Goal: Task Accomplishment & Management: Manage account settings

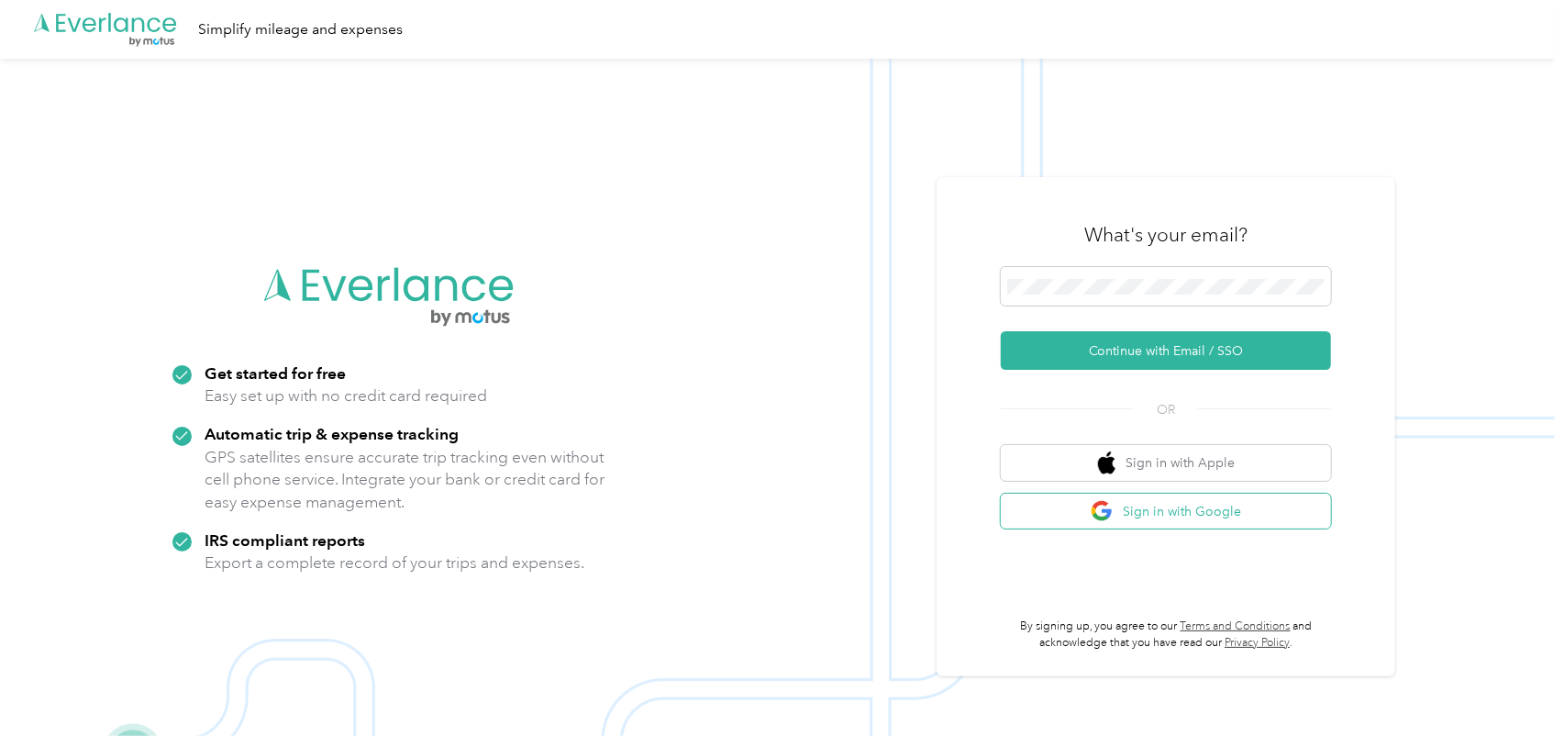
click at [1189, 512] on button "Sign in with Google" at bounding box center [1166, 512] width 330 height 36
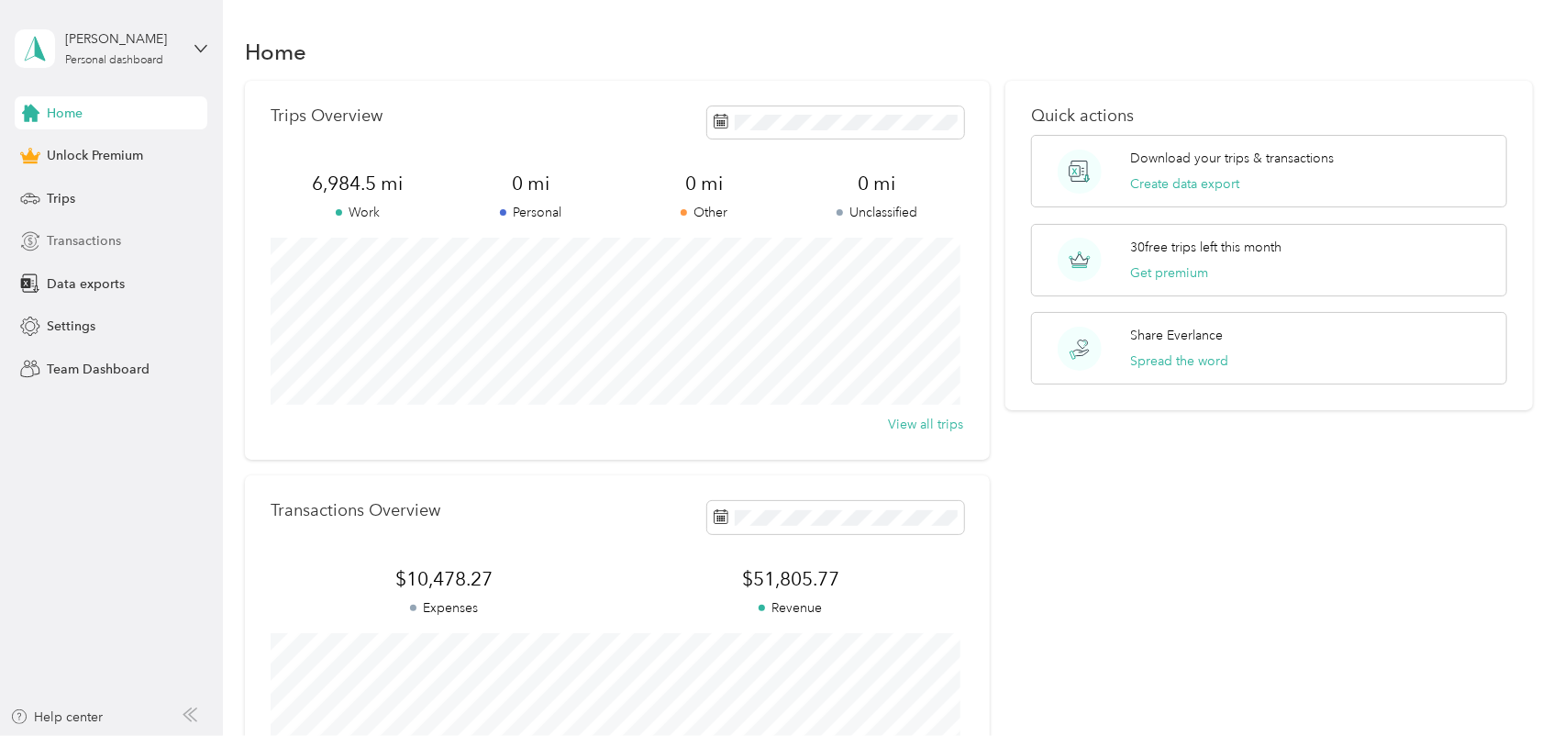
click at [115, 232] on span "Transactions" at bounding box center [84, 240] width 74 height 19
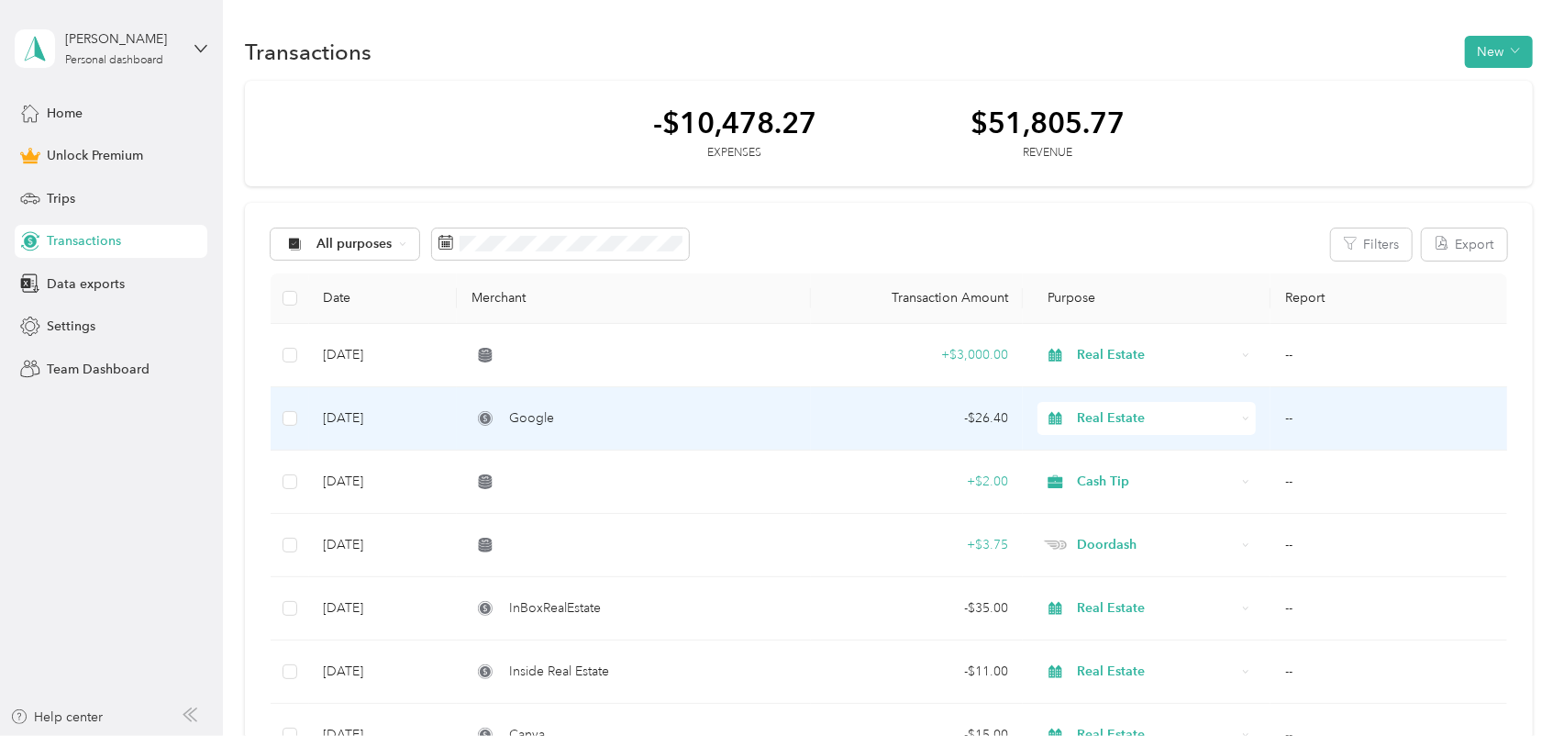
click at [807, 431] on td "Google" at bounding box center [634, 418] width 354 height 63
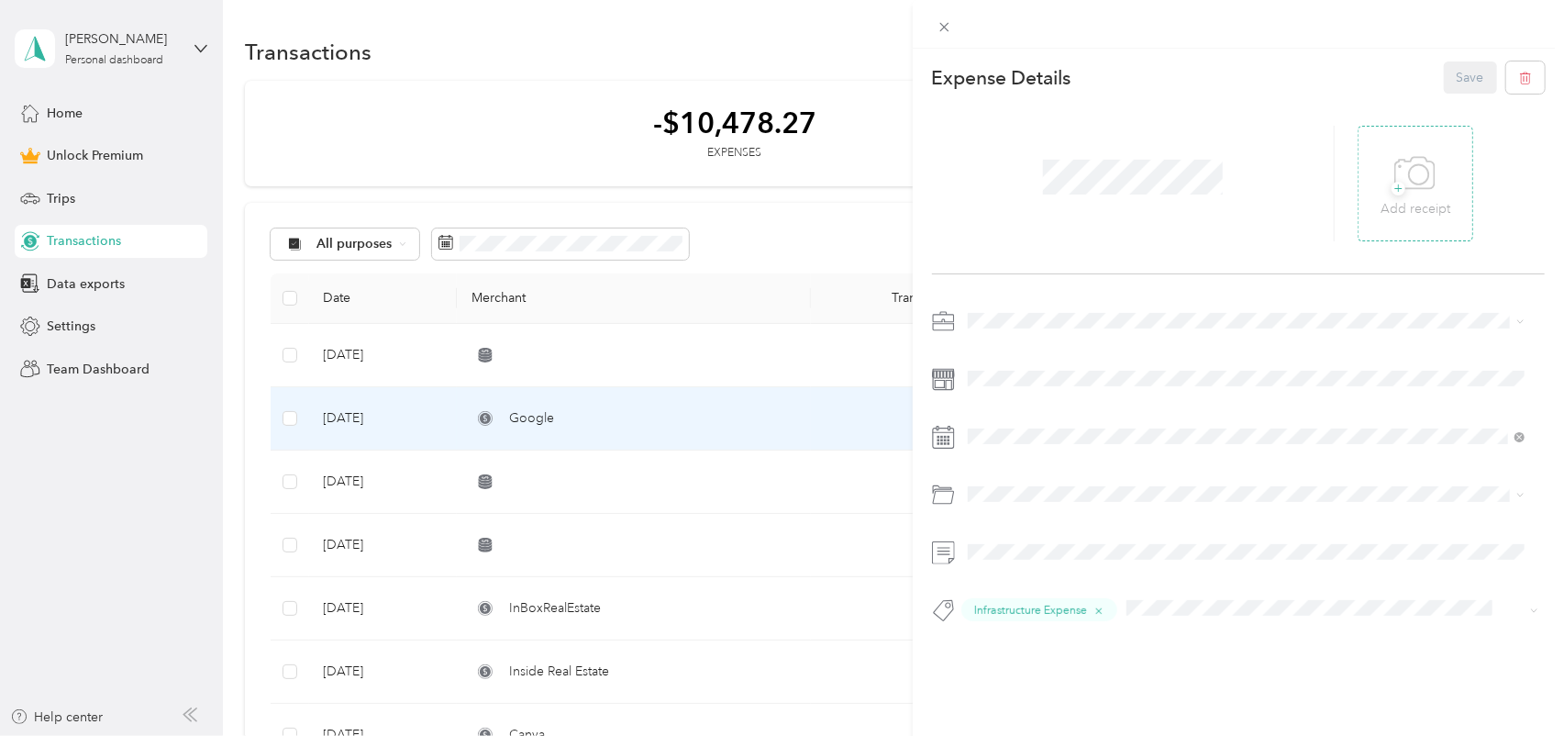
click at [1426, 174] on icon at bounding box center [1415, 172] width 39 height 31
click at [1462, 78] on button "Save" at bounding box center [1470, 77] width 53 height 32
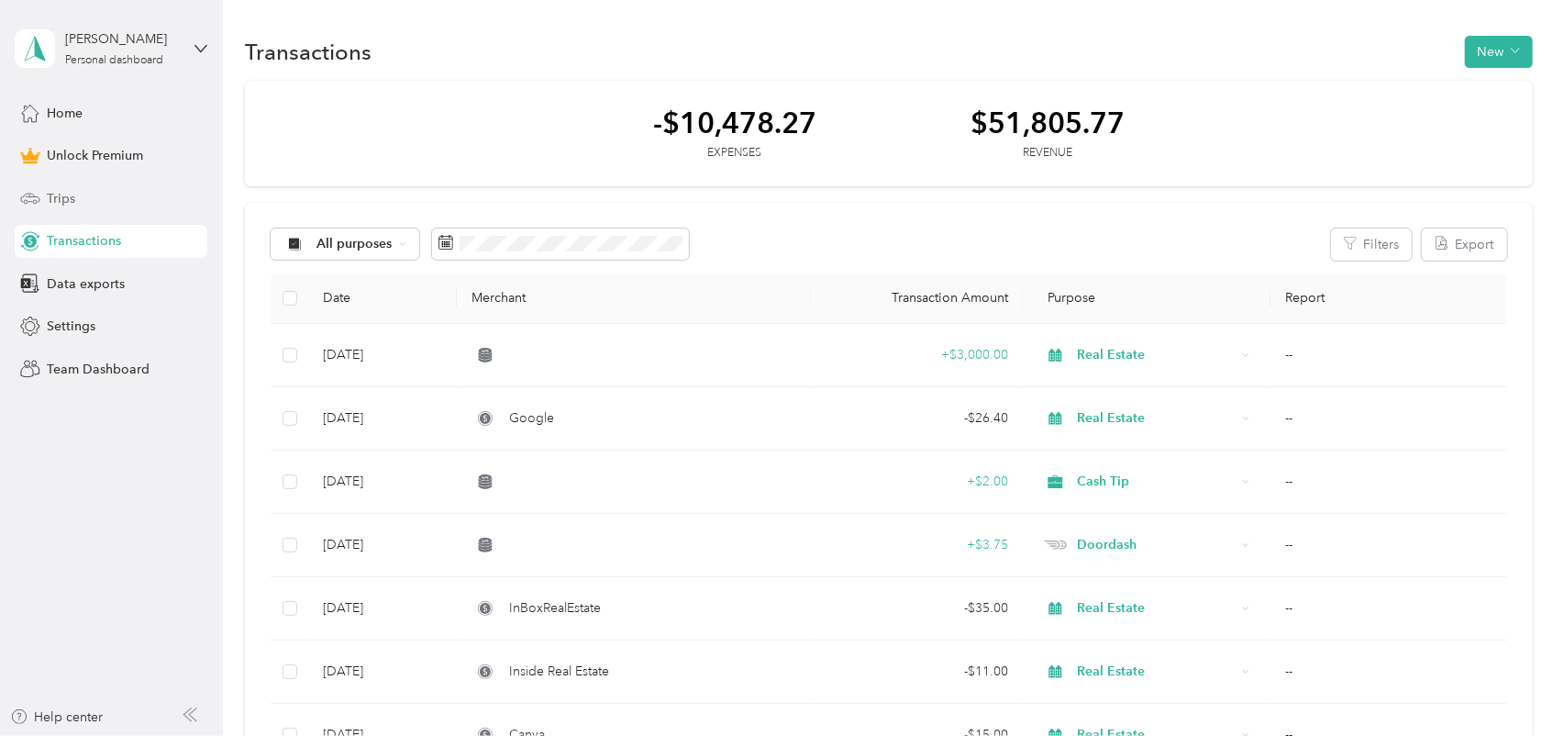
click at [62, 199] on span "Trips" at bounding box center [61, 198] width 28 height 19
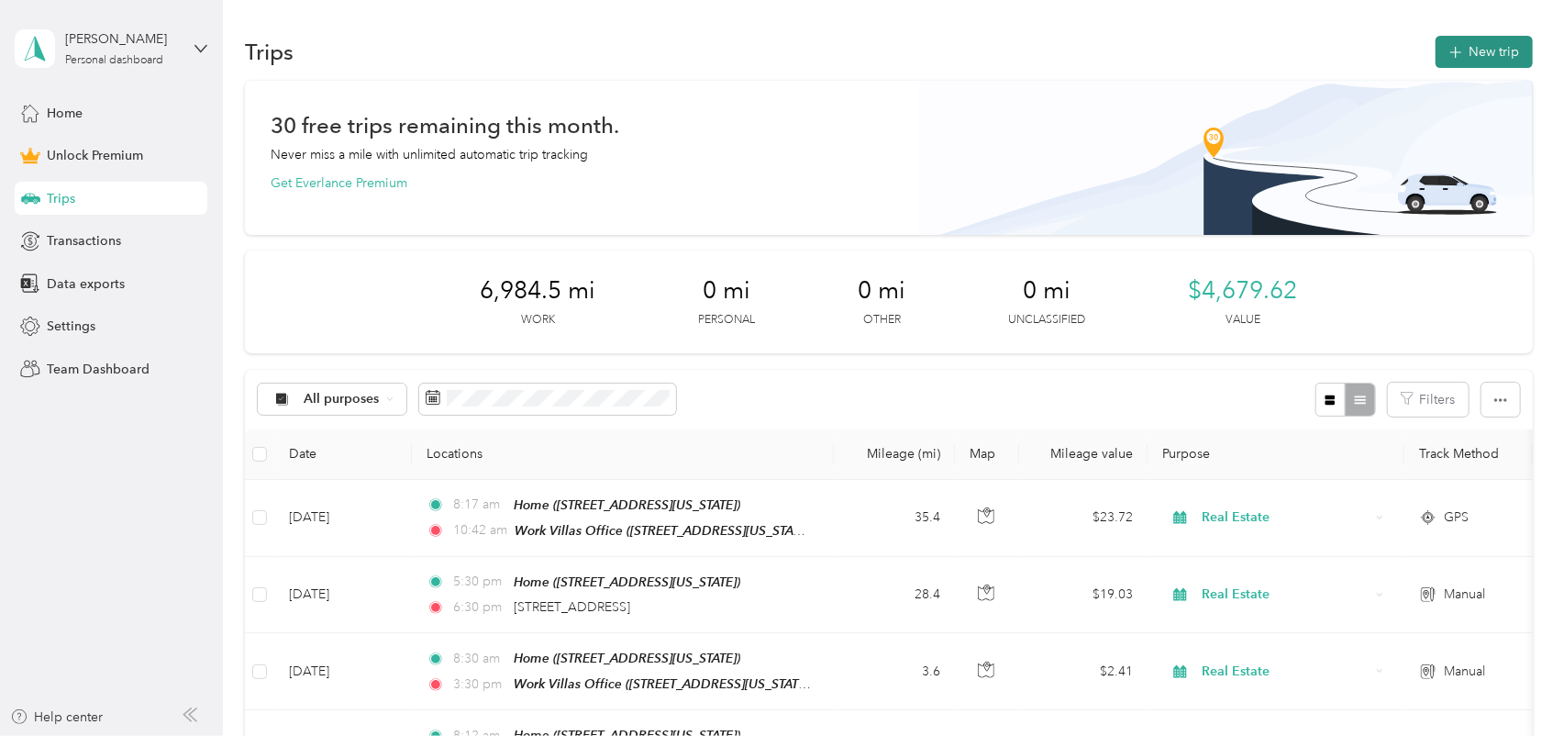
click at [1464, 60] on button "New trip" at bounding box center [1484, 52] width 97 height 32
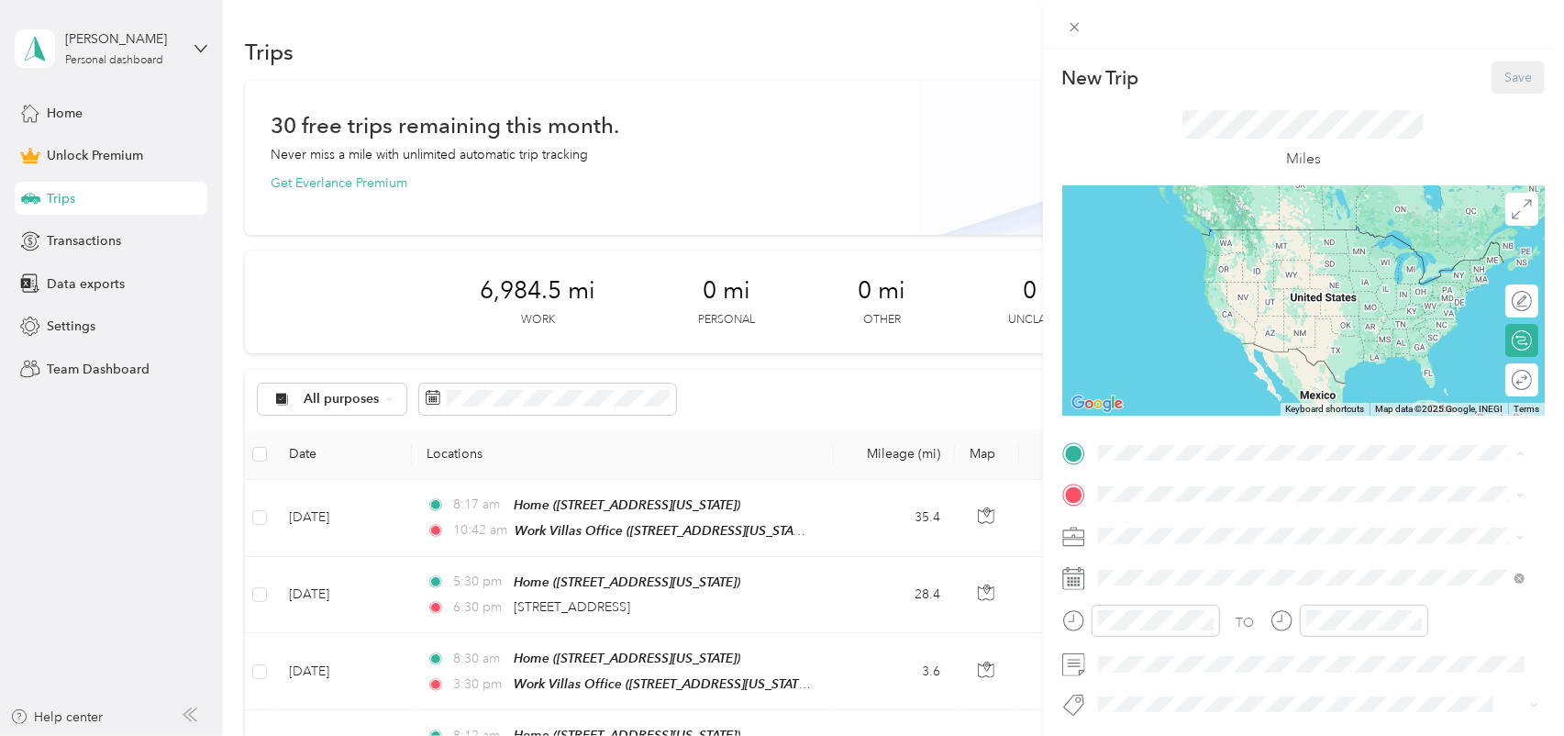
click at [1162, 539] on span "[STREET_ADDRESS][US_STATE]" at bounding box center [1224, 547] width 184 height 16
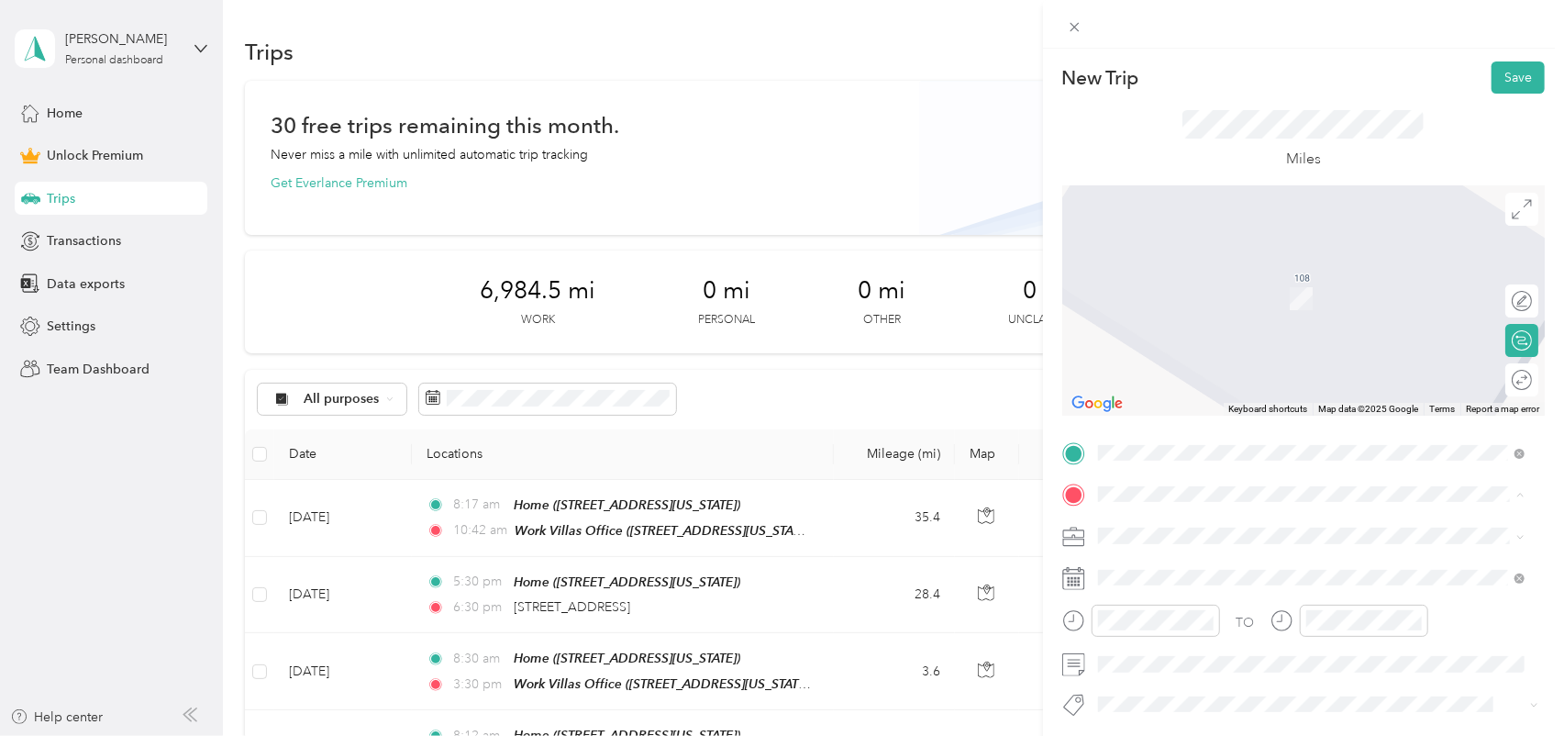
click at [1177, 623] on strong "Work Villas Office" at bounding box center [1186, 625] width 109 height 17
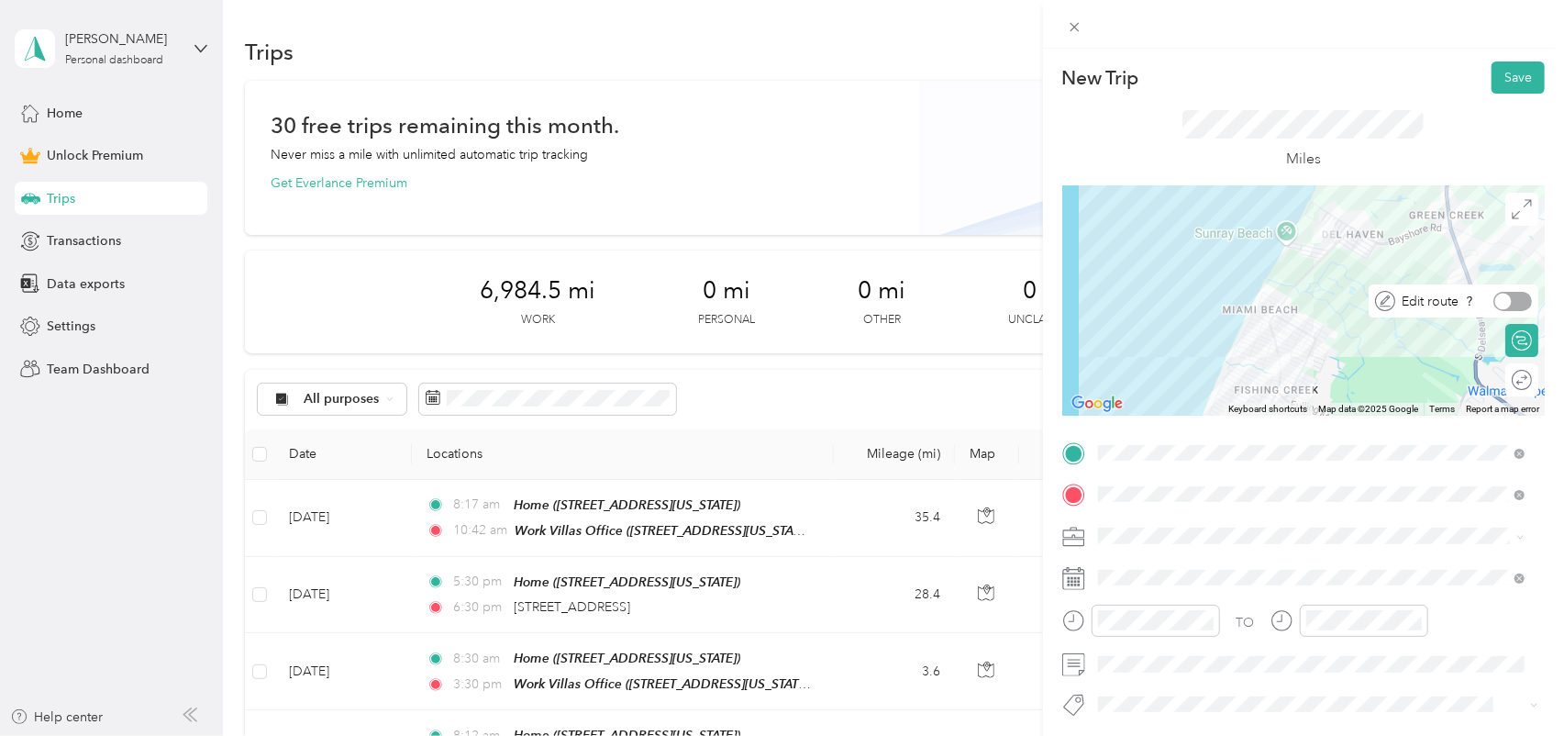
click at [1507, 304] on div at bounding box center [1513, 301] width 39 height 19
click at [1515, 304] on div at bounding box center [1523, 301] width 17 height 17
click at [1135, 161] on div "Miles" at bounding box center [1304, 140] width 483 height 93
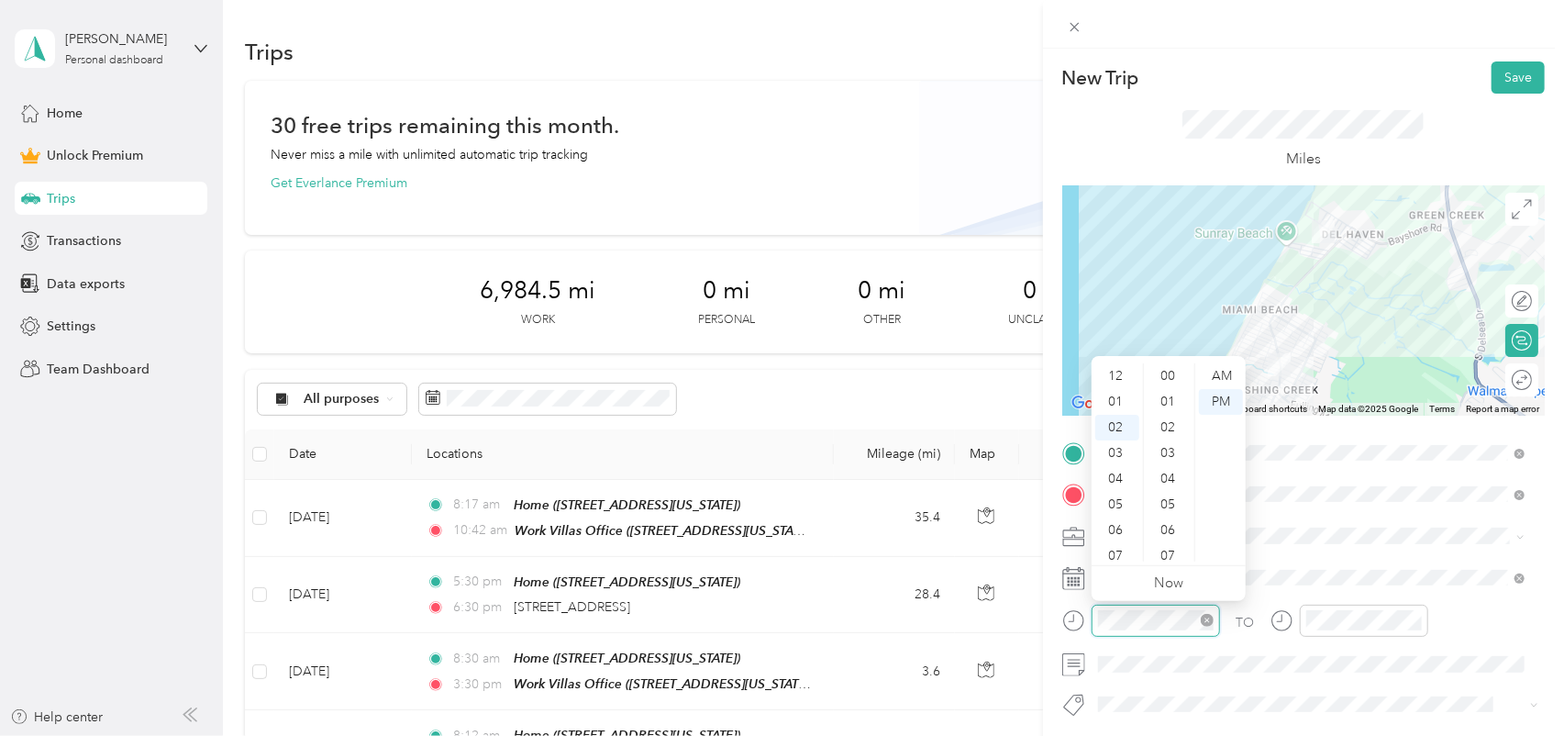
scroll to position [1078, 0]
click at [1120, 525] on div "08" at bounding box center [1118, 531] width 44 height 26
click at [1171, 434] on div "30" at bounding box center [1170, 436] width 44 height 26
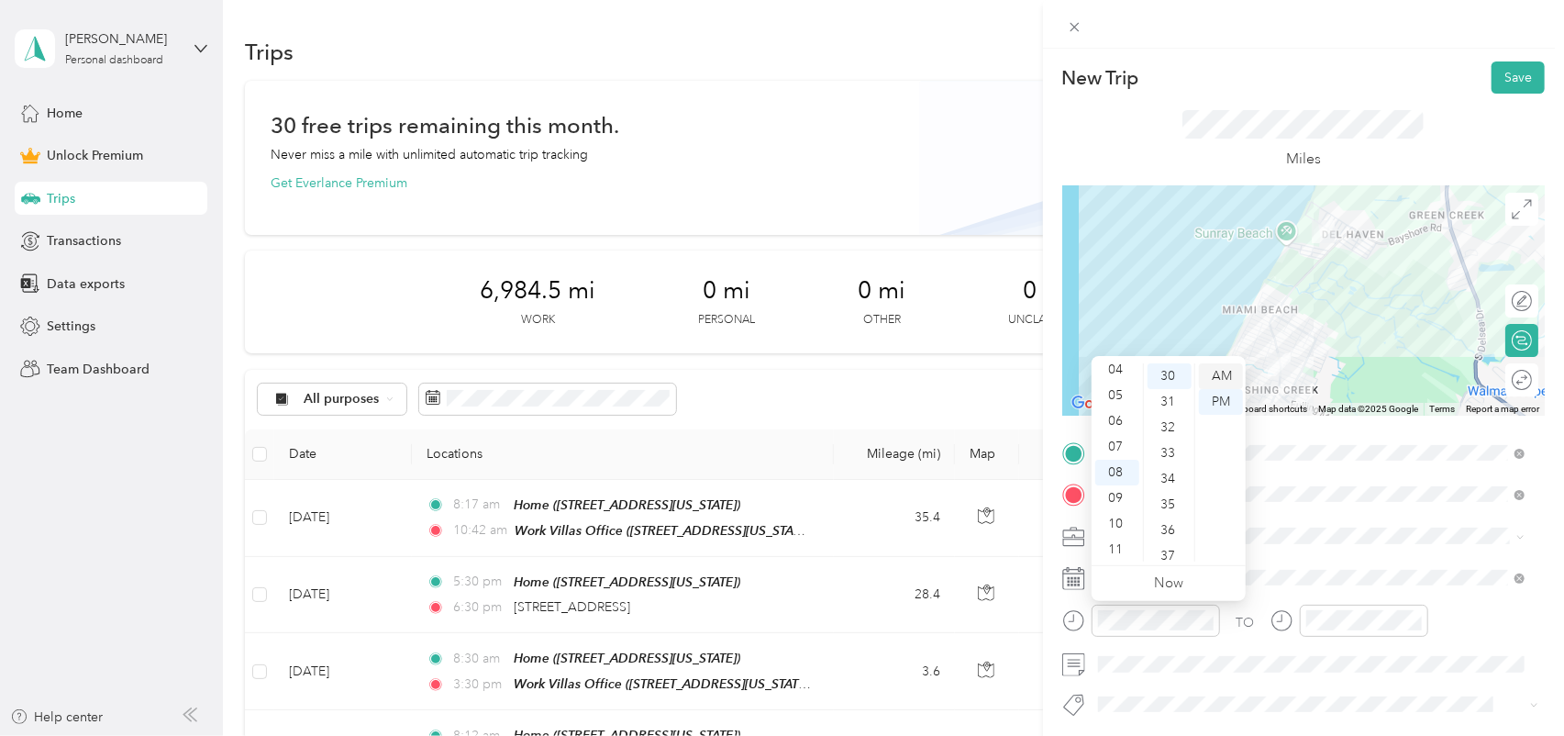
click at [1212, 372] on div "AM" at bounding box center [1221, 376] width 44 height 26
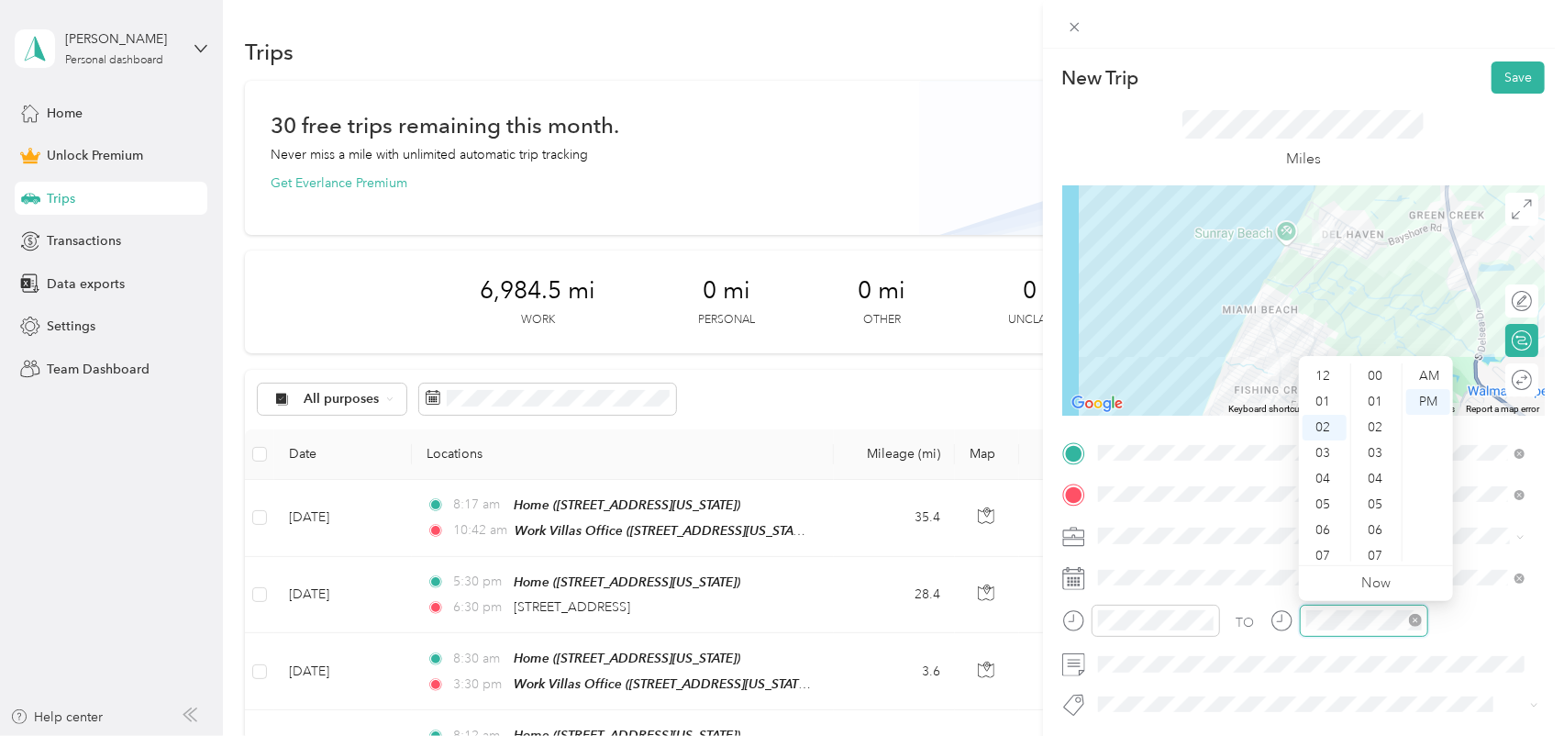
scroll to position [51, 0]
click at [1324, 522] on div "08" at bounding box center [1325, 531] width 44 height 26
click at [1375, 417] on div "40" at bounding box center [1377, 418] width 44 height 26
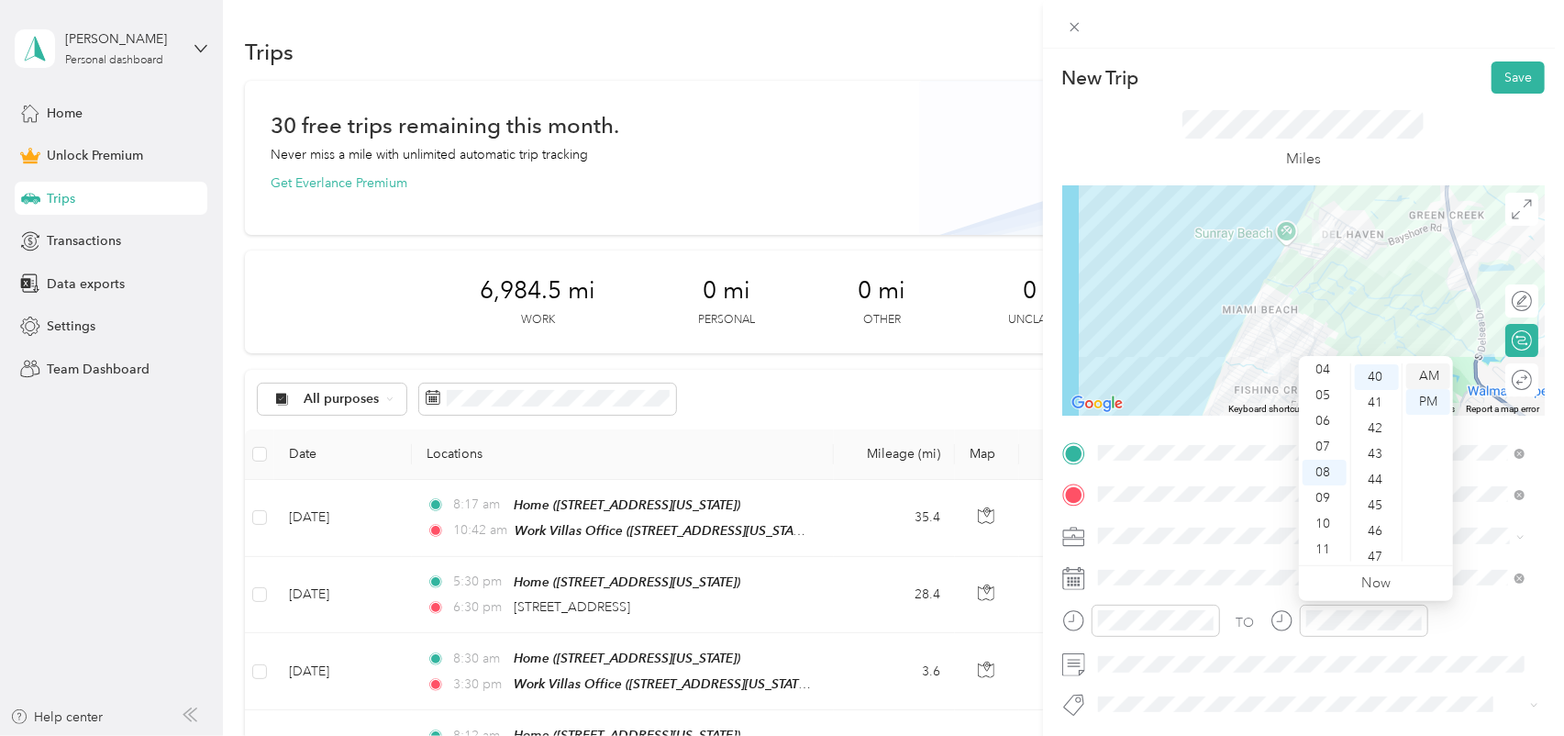
click at [1422, 373] on div "AM" at bounding box center [1429, 376] width 44 height 26
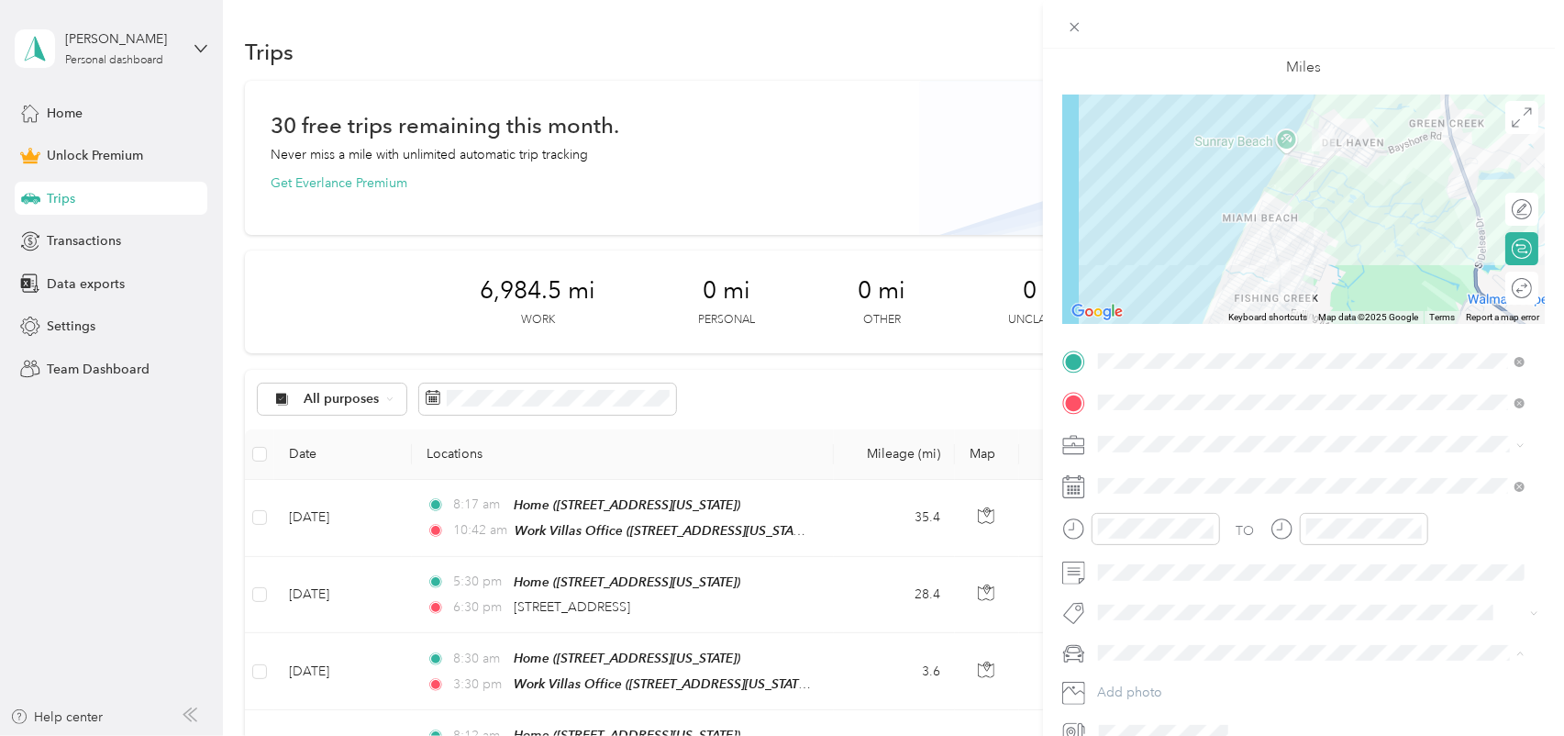
click at [1177, 713] on div "Chicken Bin" at bounding box center [1312, 716] width 414 height 19
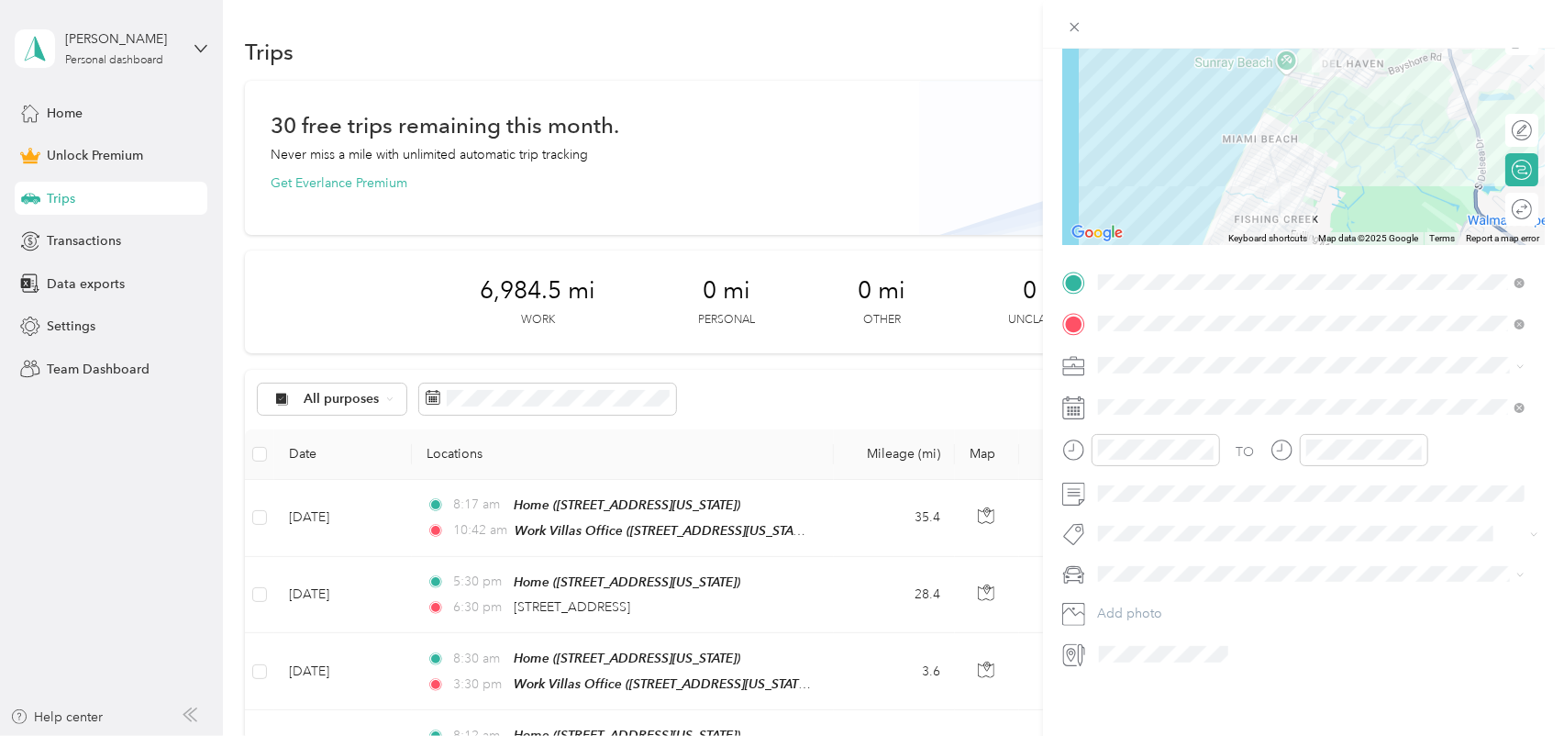
scroll to position [0, 0]
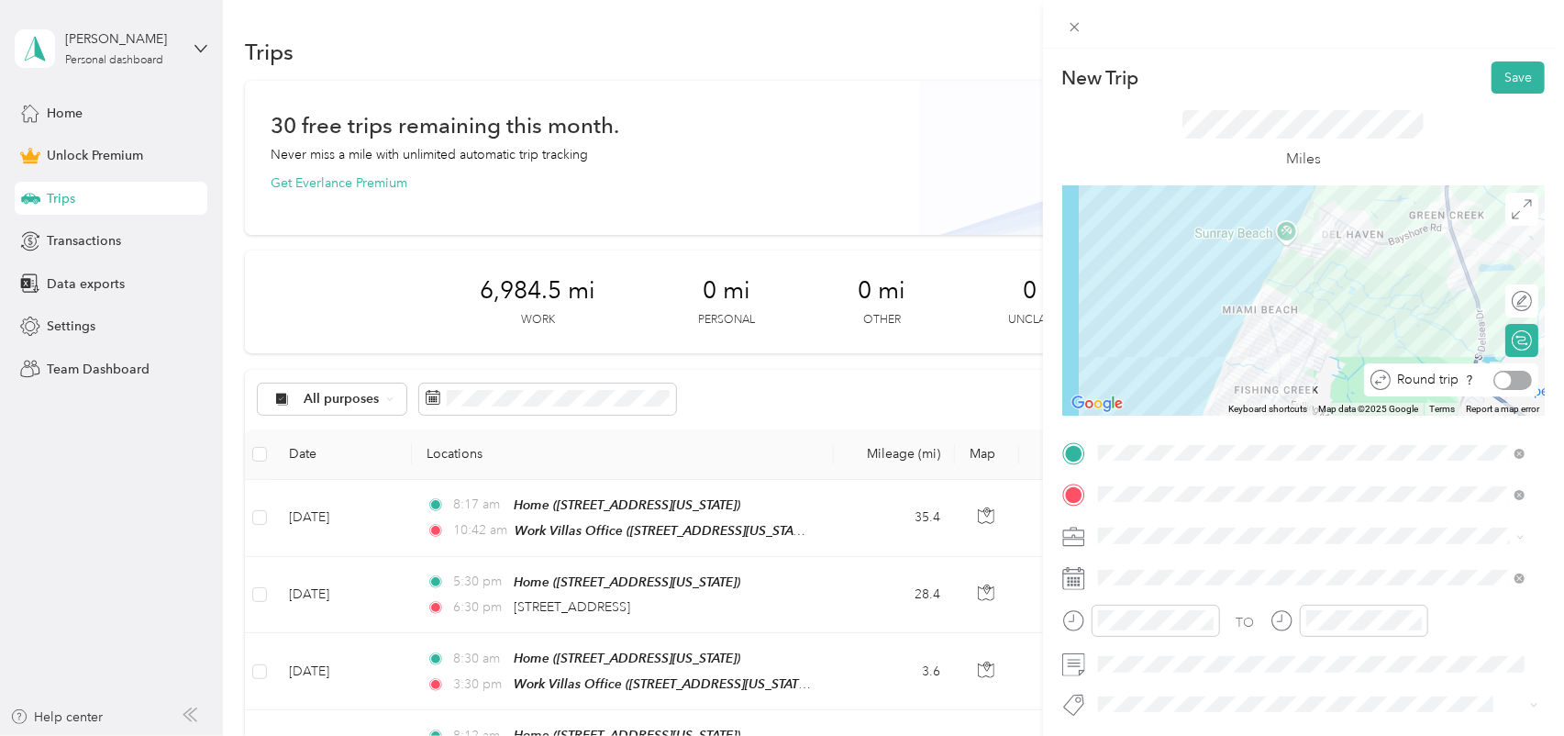
click at [1504, 383] on div at bounding box center [1513, 380] width 39 height 19
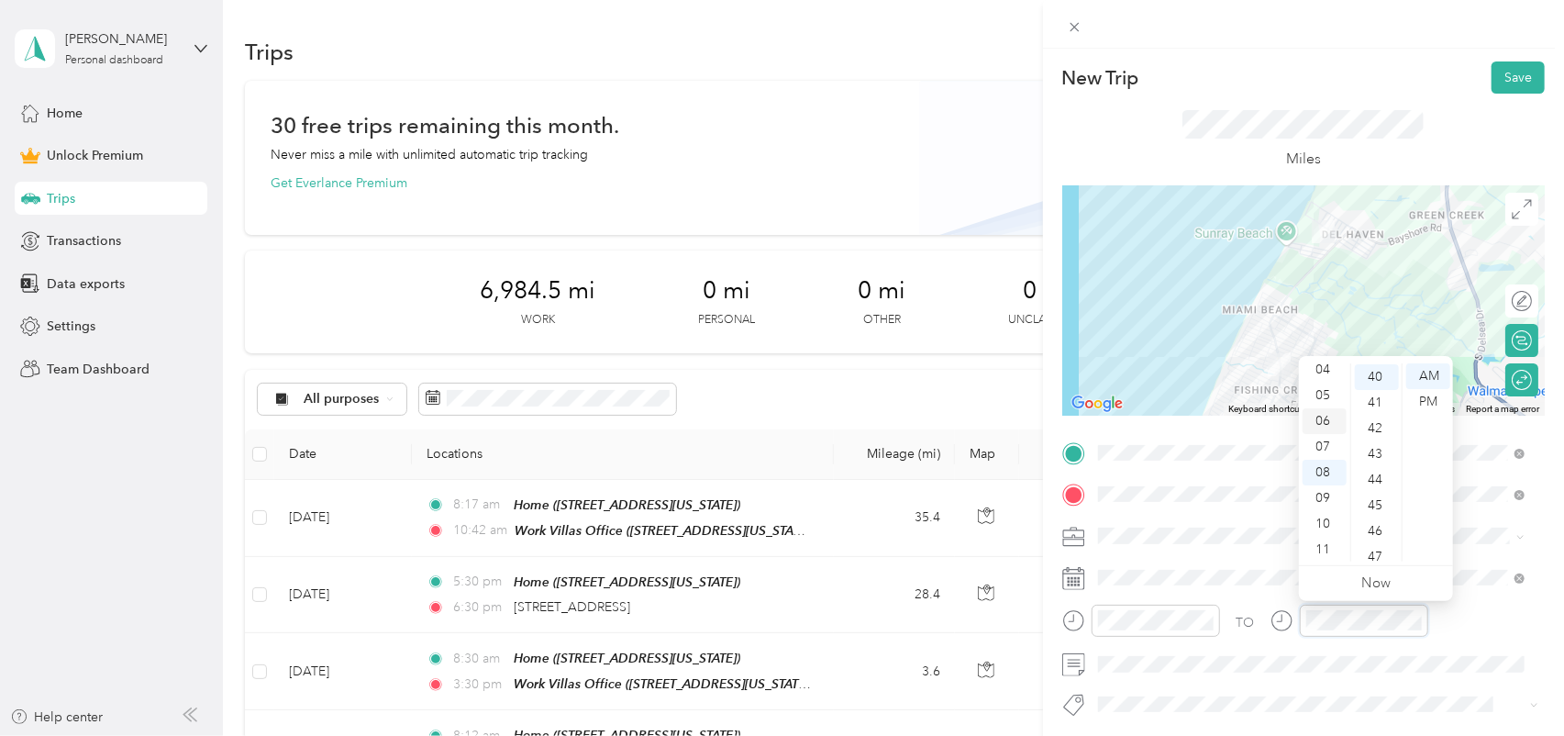
scroll to position [17, 0]
click at [1320, 436] on div "03" at bounding box center [1325, 436] width 44 height 26
click at [1375, 492] on div "30" at bounding box center [1377, 487] width 44 height 26
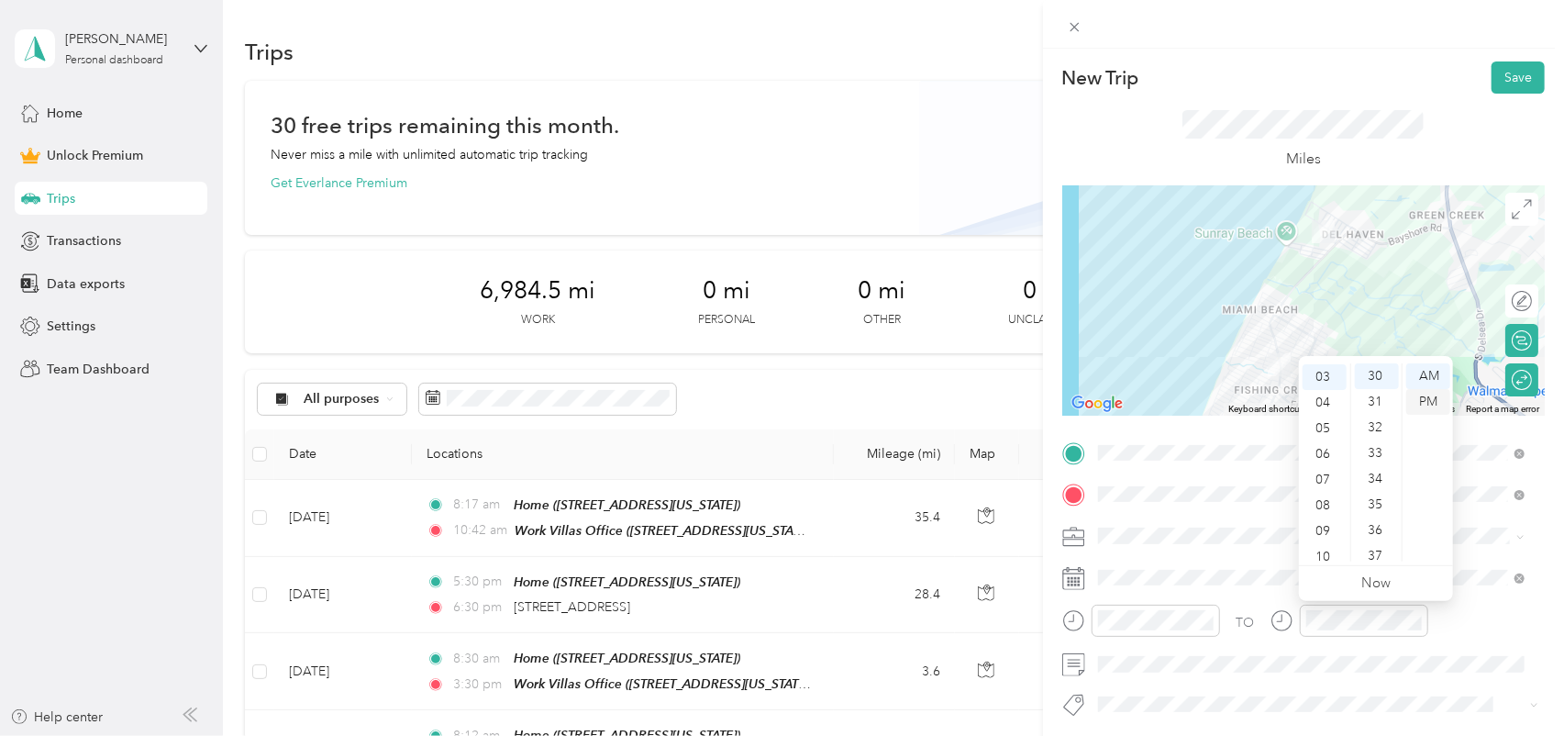
click at [1427, 400] on div "PM" at bounding box center [1429, 402] width 44 height 26
click at [1504, 73] on button "Save" at bounding box center [1518, 77] width 53 height 32
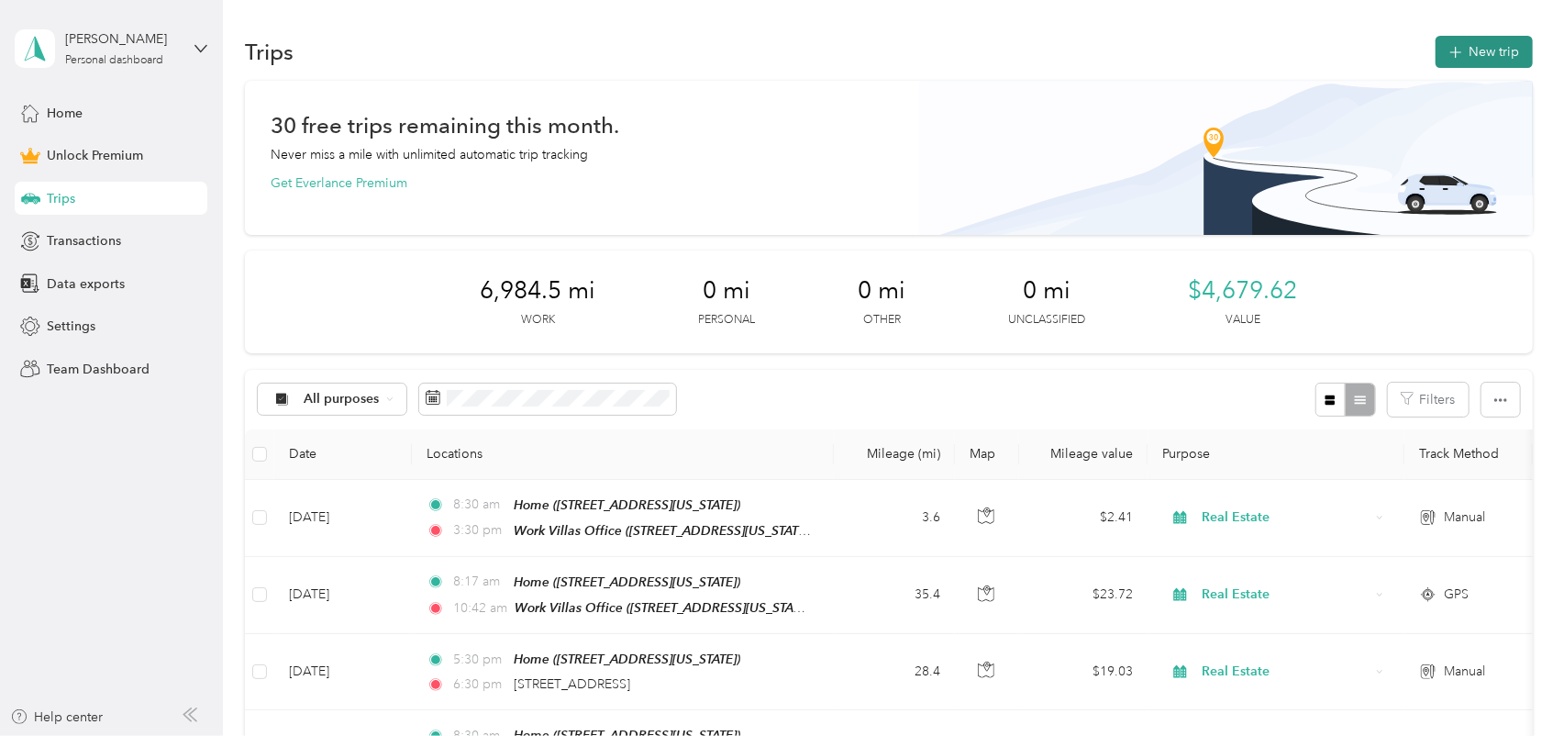
click at [1460, 64] on button "New trip" at bounding box center [1484, 52] width 97 height 32
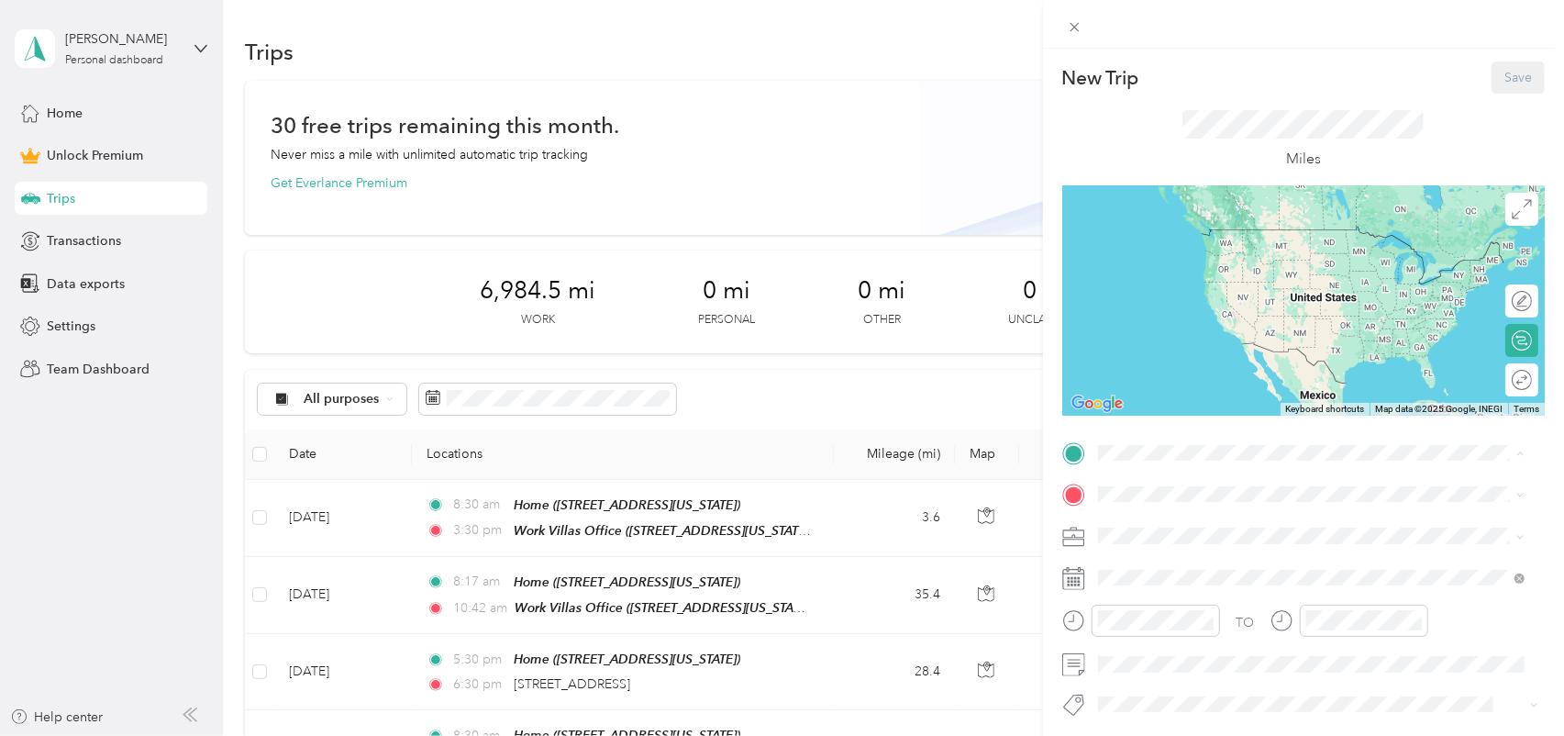
click at [1175, 577] on strong "Work Villas Office" at bounding box center [1186, 583] width 109 height 17
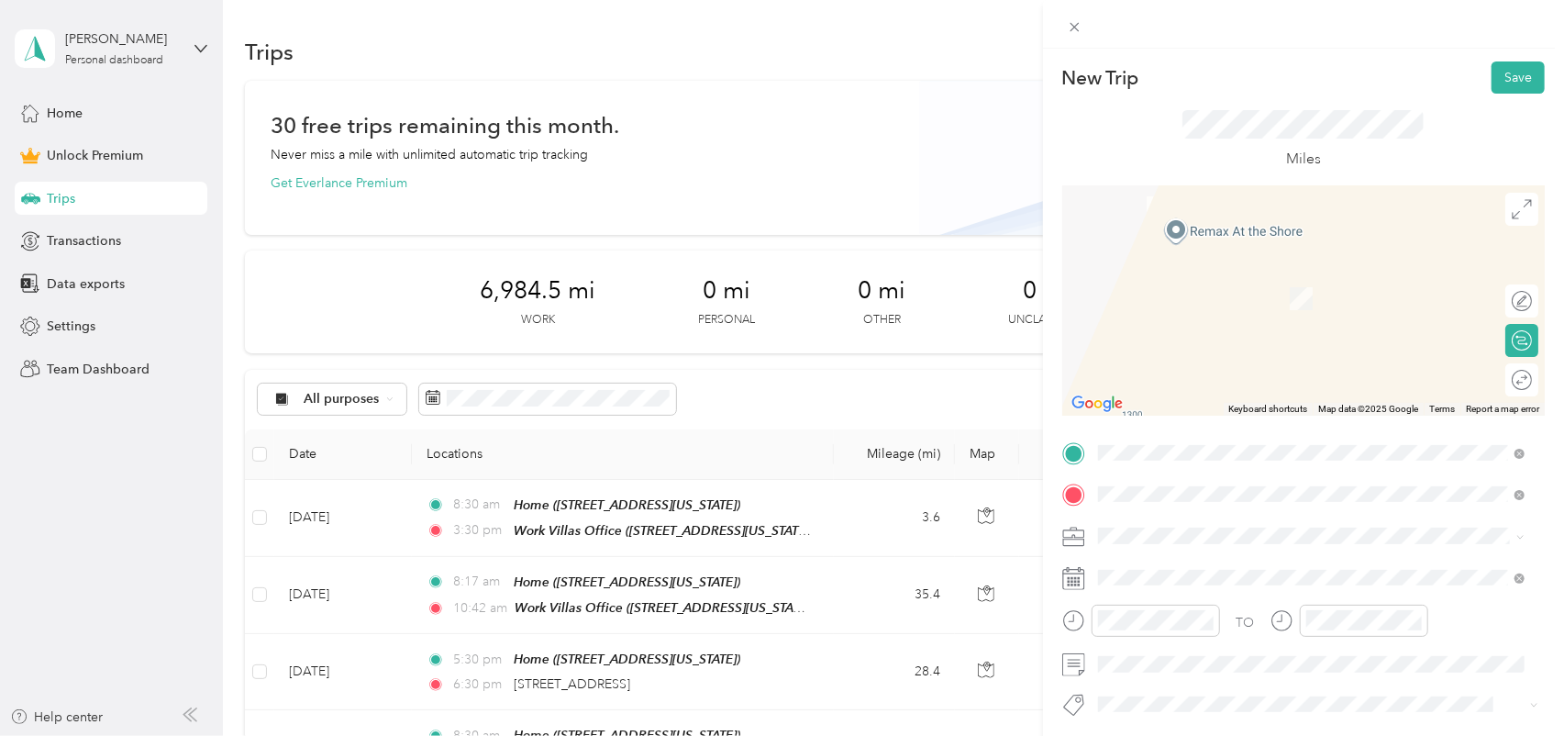
click at [1233, 566] on span "[STREET_ADDRESS][US_STATE]" at bounding box center [1224, 560] width 184 height 17
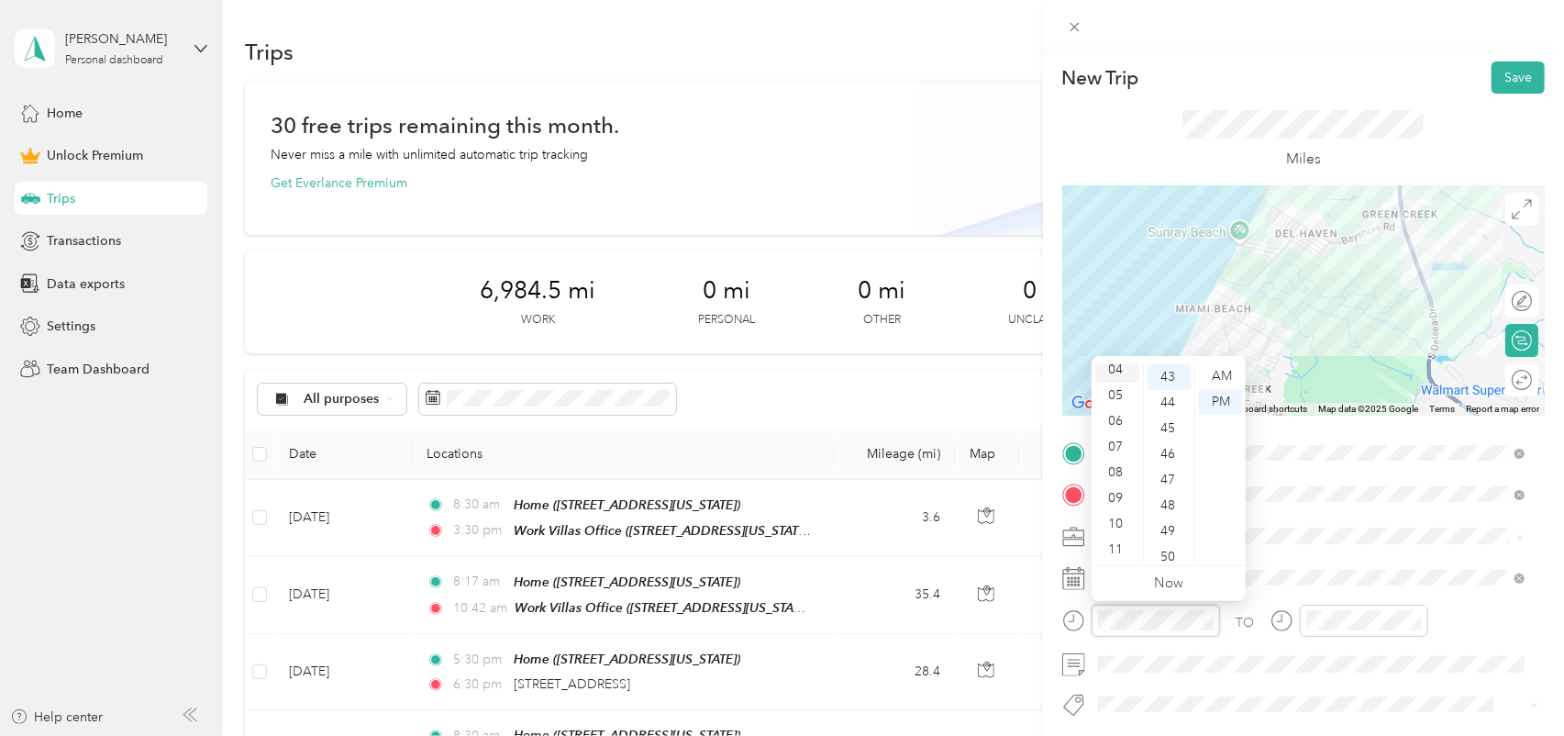
scroll to position [0, 0]
click at [1124, 371] on div "12" at bounding box center [1118, 376] width 44 height 26
click at [1166, 462] on div "50" at bounding box center [1170, 465] width 44 height 26
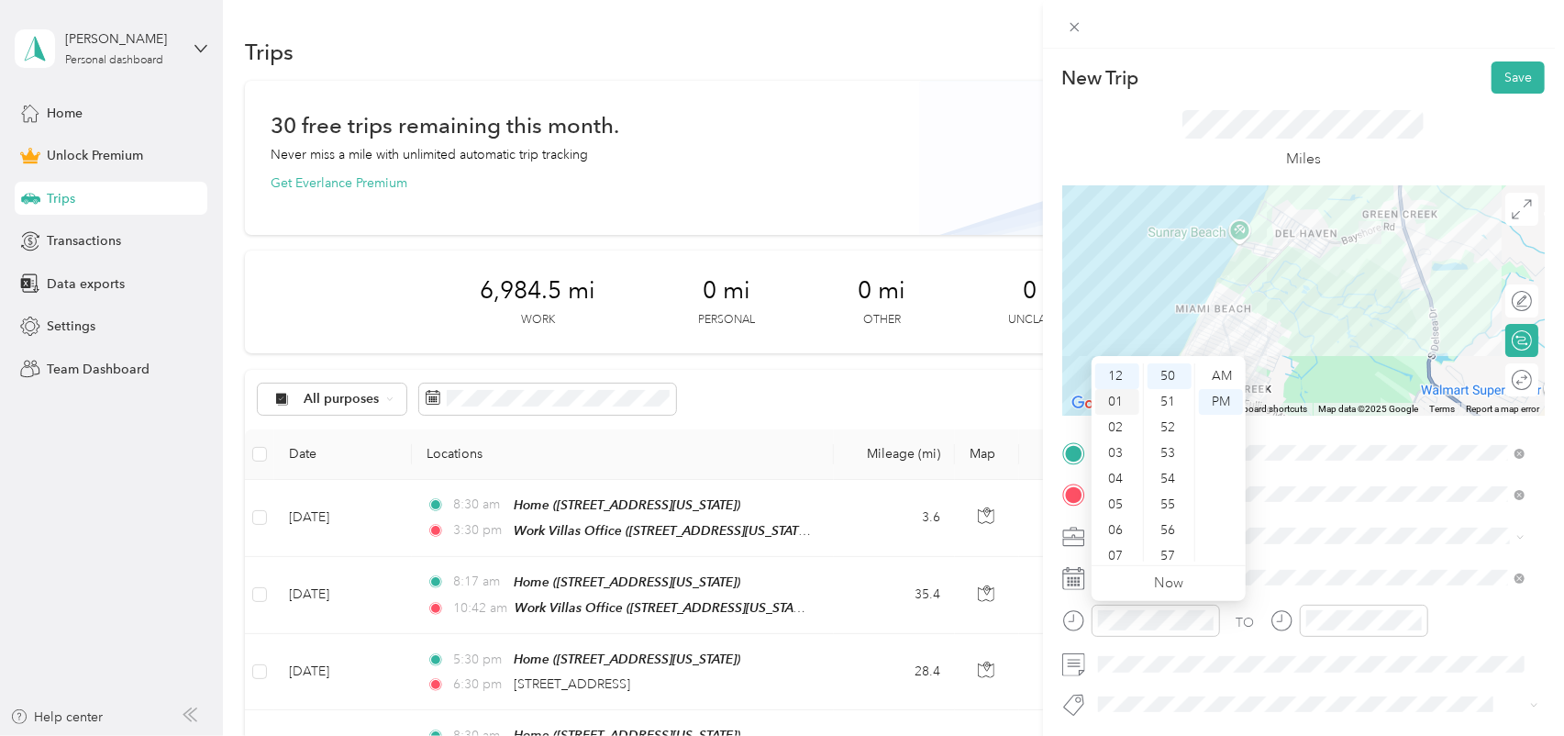
click at [1118, 401] on div "01" at bounding box center [1118, 402] width 44 height 26
click at [1172, 482] on div "15" at bounding box center [1170, 486] width 44 height 26
click at [1282, 558] on div "TO Add photo" at bounding box center [1304, 639] width 483 height 401
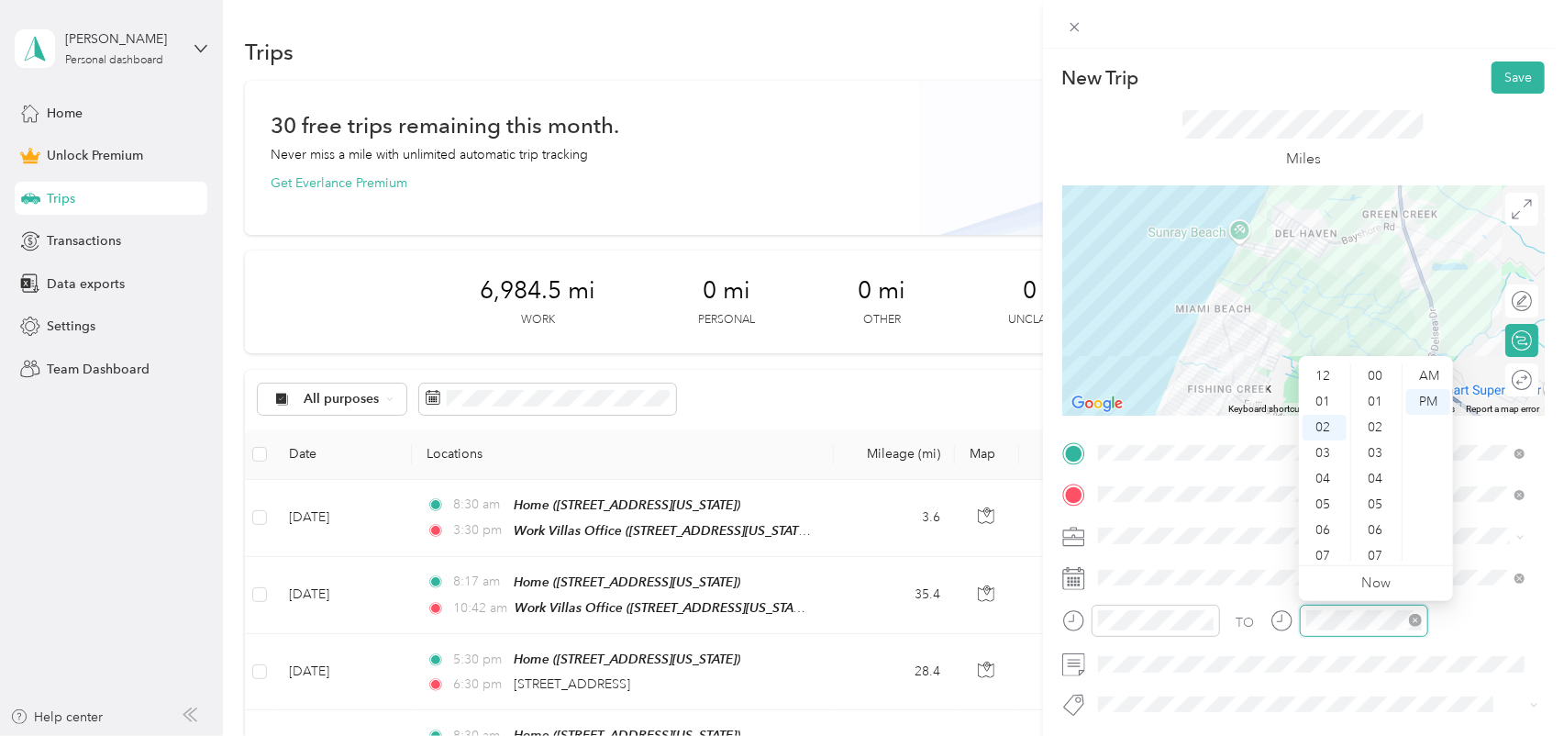
scroll to position [1104, 0]
click at [1323, 378] on div "02" at bounding box center [1325, 376] width 44 height 26
click at [1378, 370] on div "00" at bounding box center [1377, 376] width 44 height 26
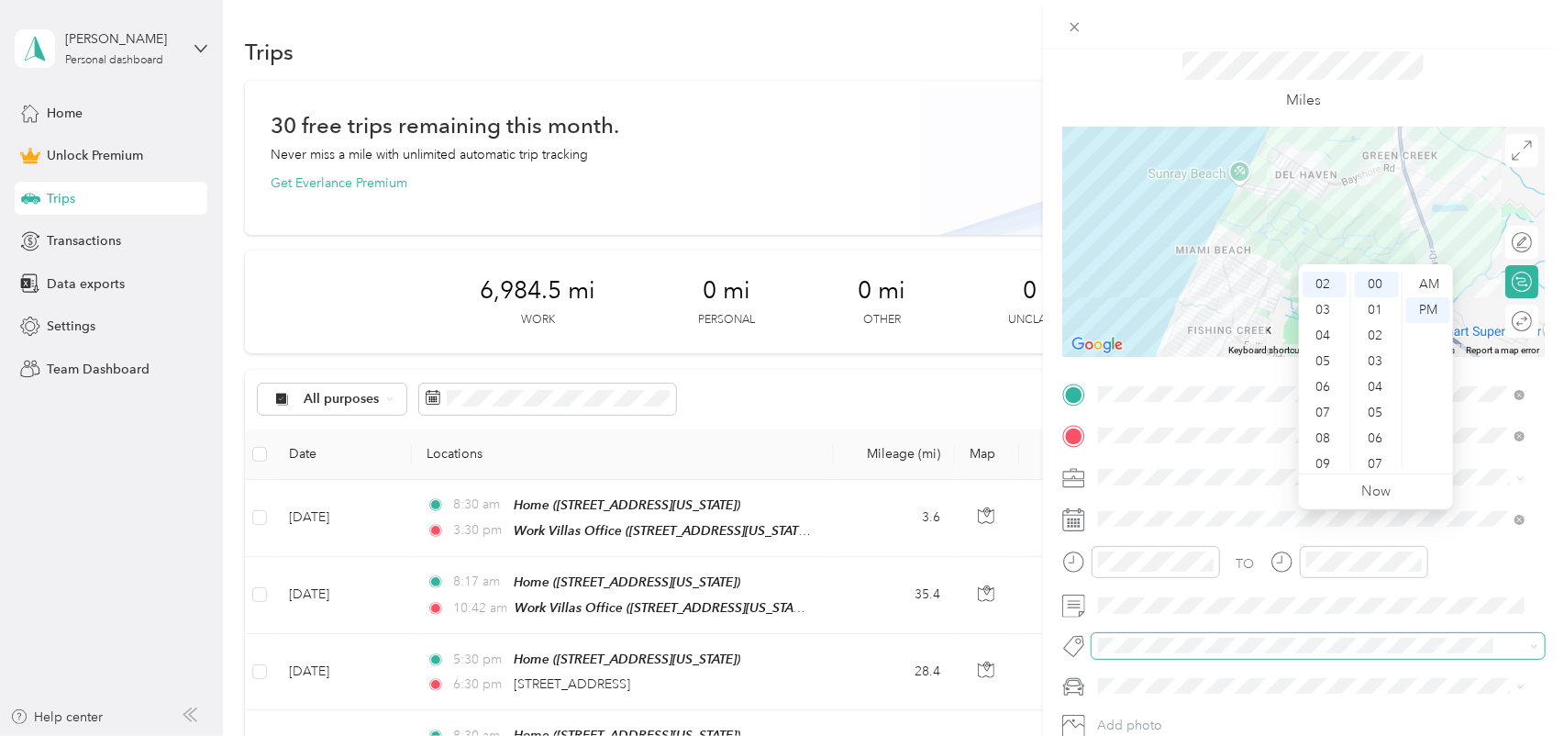
scroll to position [92, 0]
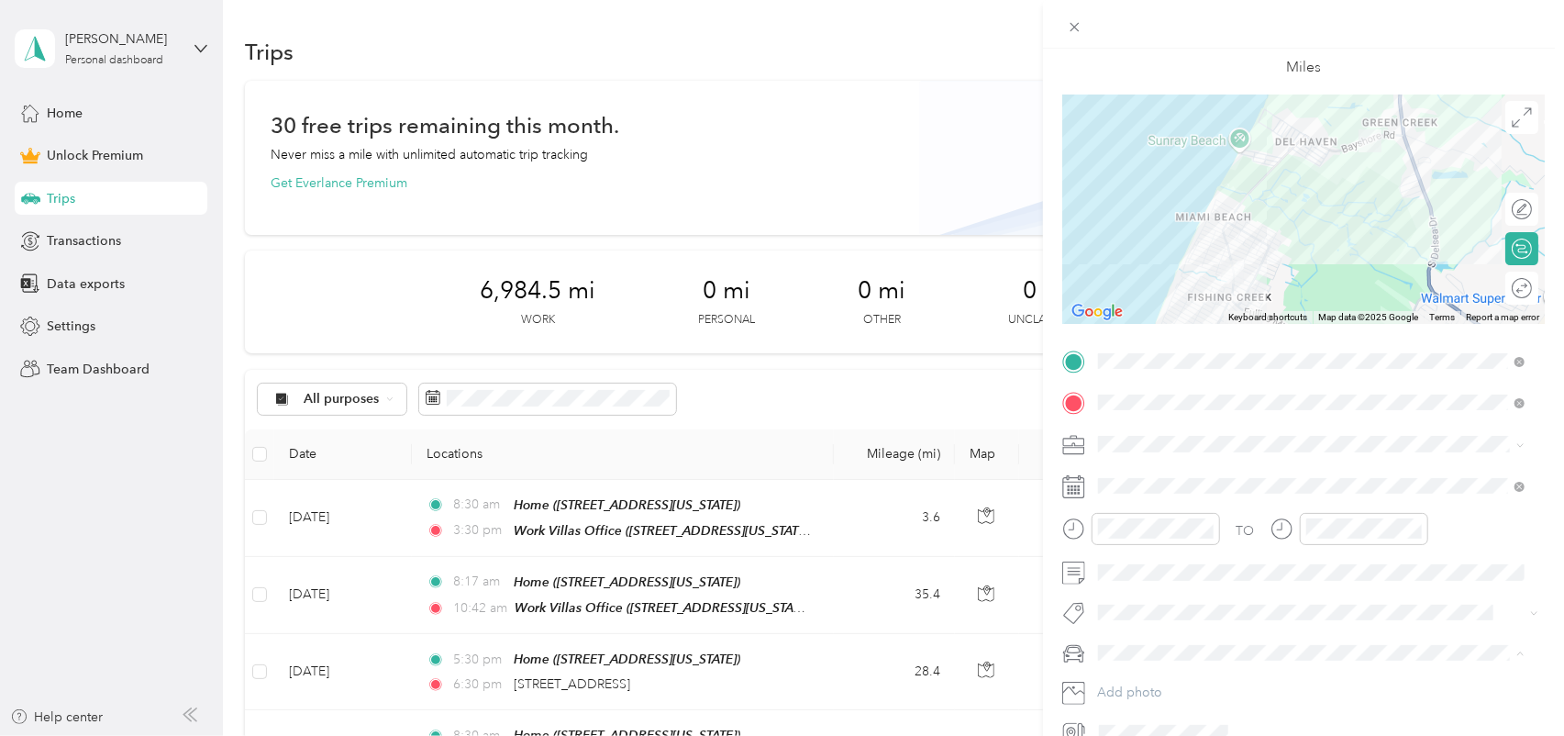
click at [1200, 714] on div "Chicken Bin" at bounding box center [1312, 716] width 414 height 19
click at [1501, 284] on div "Round trip" at bounding box center [1514, 288] width 37 height 19
click at [1506, 286] on div at bounding box center [1513, 288] width 39 height 19
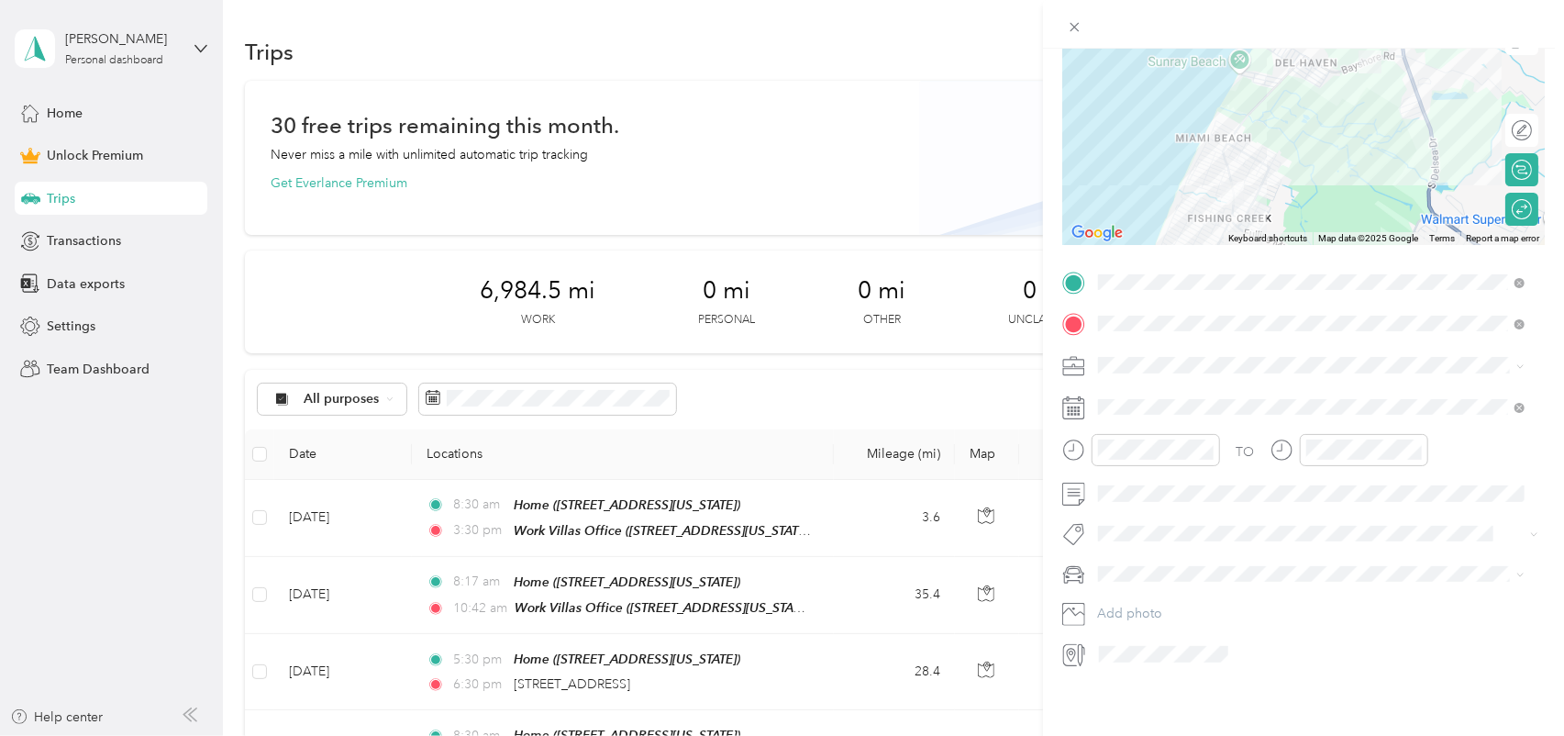
scroll to position [184, 0]
click at [1185, 604] on button "Add photo" at bounding box center [1318, 614] width 453 height 26
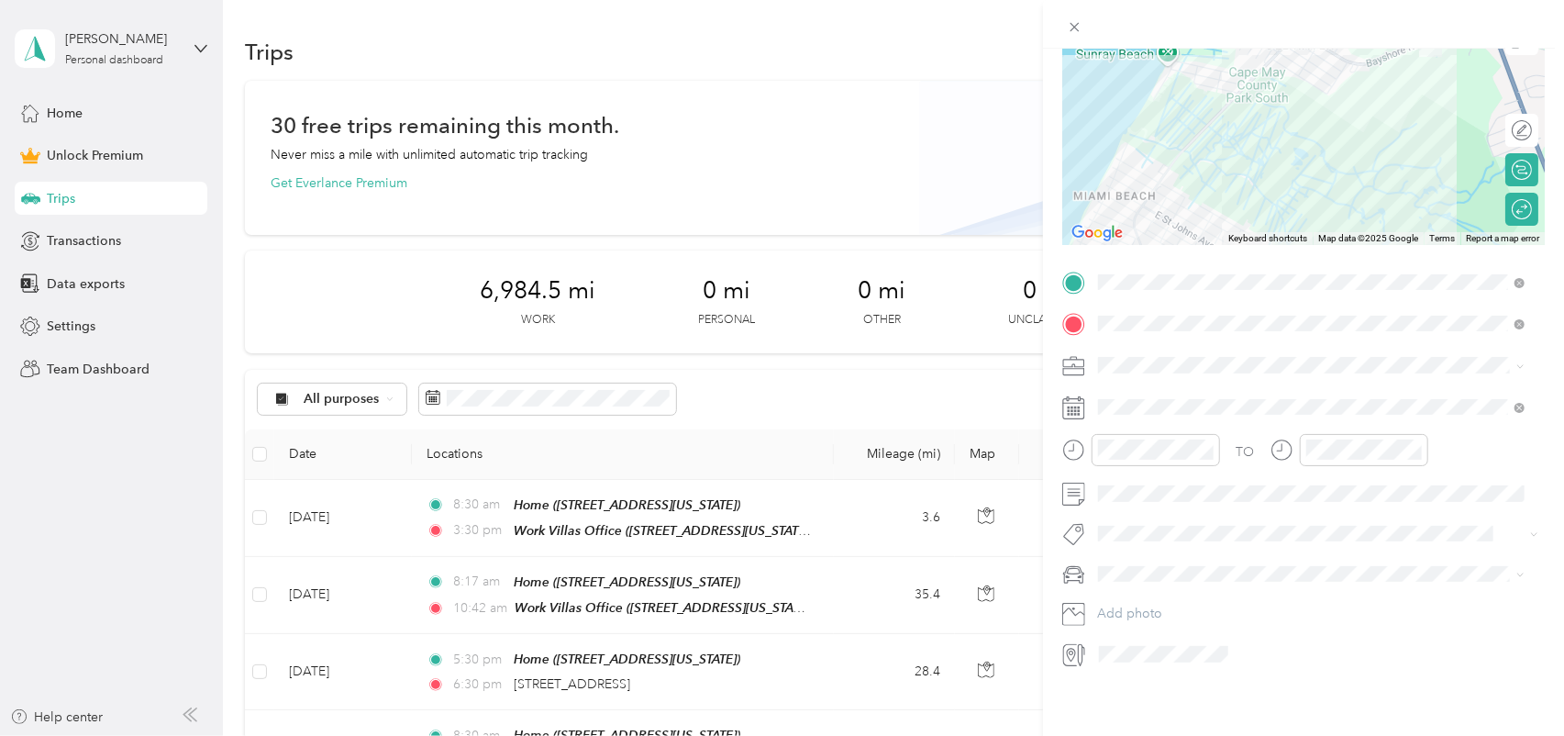
scroll to position [0, 0]
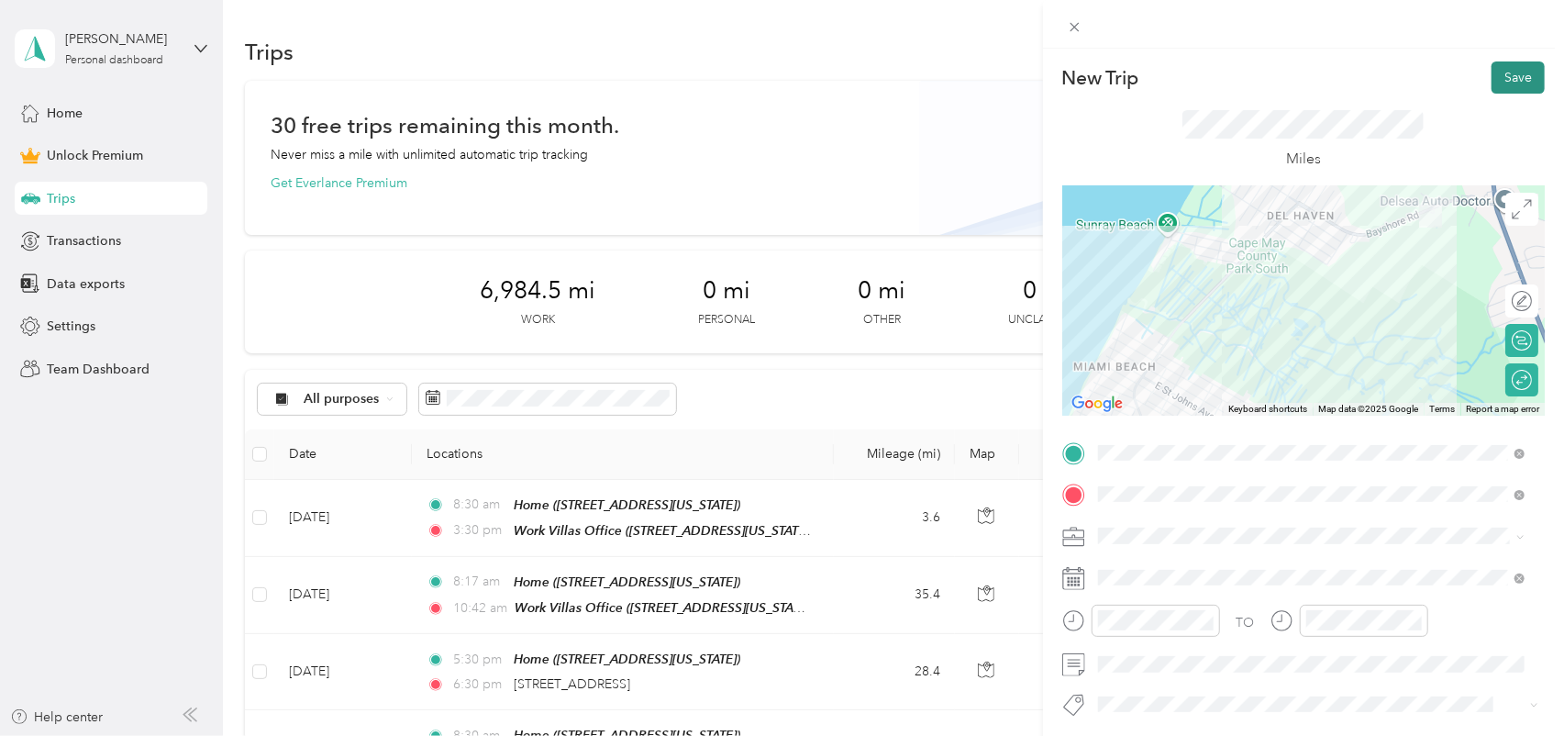
click at [1514, 70] on button "Save" at bounding box center [1518, 77] width 53 height 32
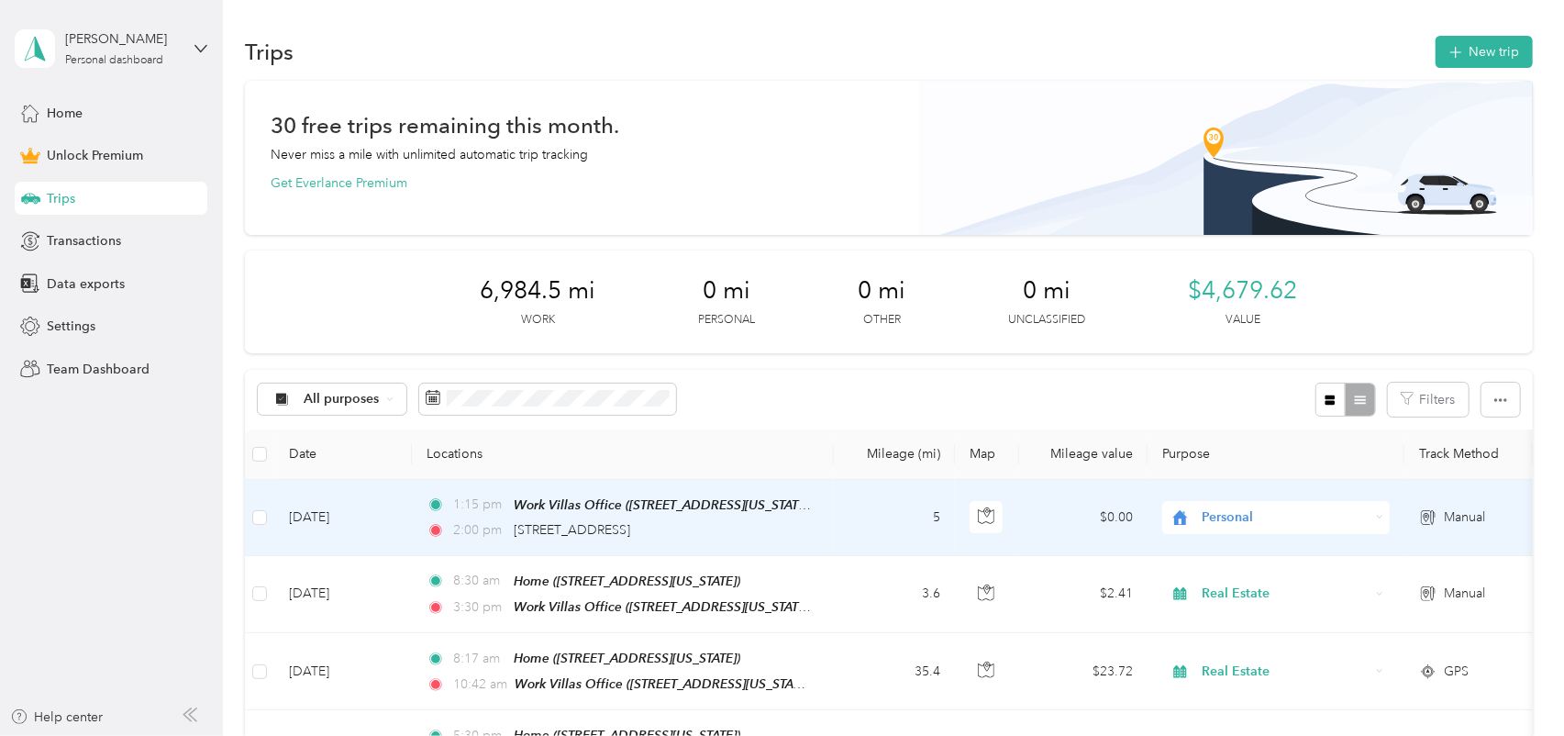
click at [721, 536] on div "2:00 pm [STREET_ADDRESS]" at bounding box center [619, 530] width 385 height 20
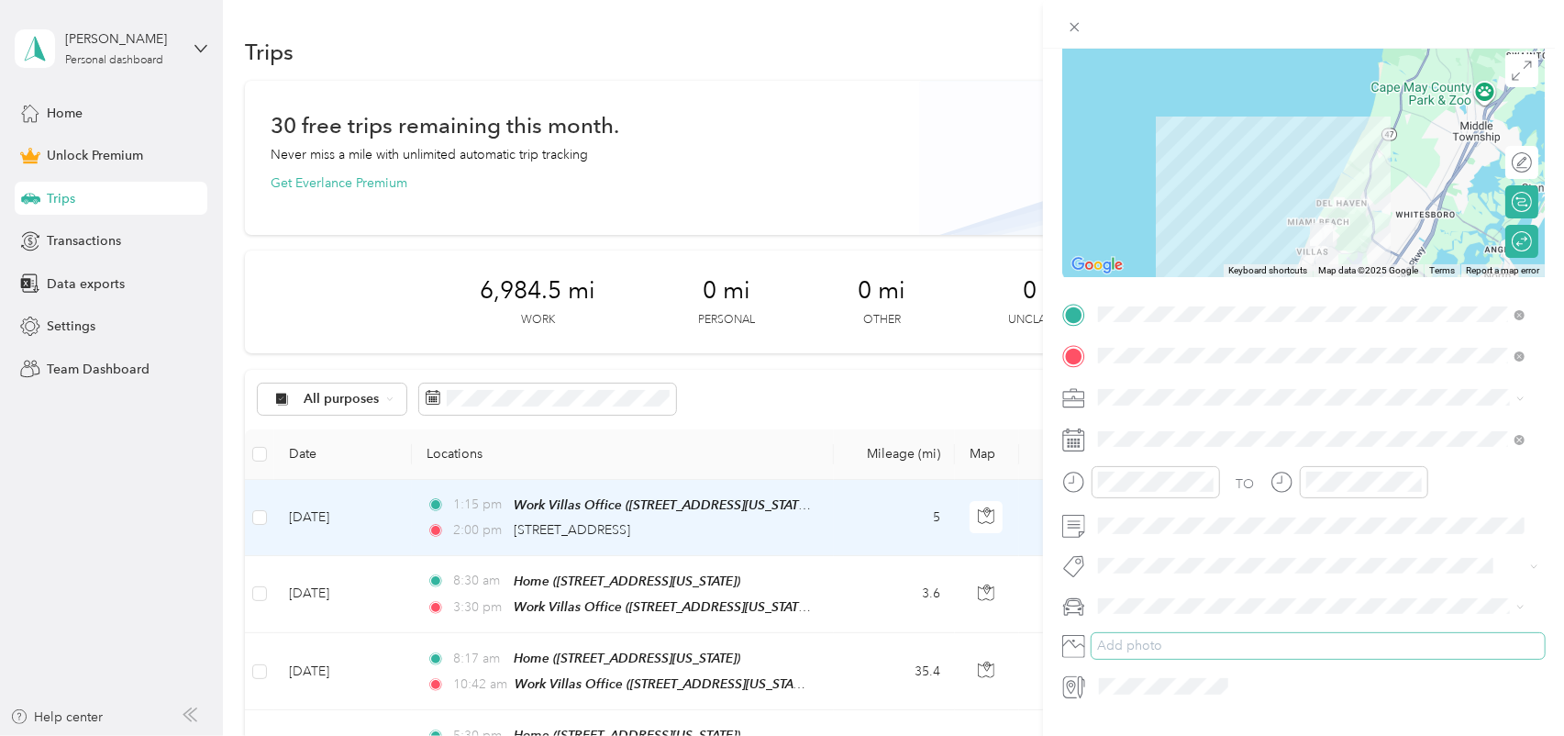
scroll to position [184, 0]
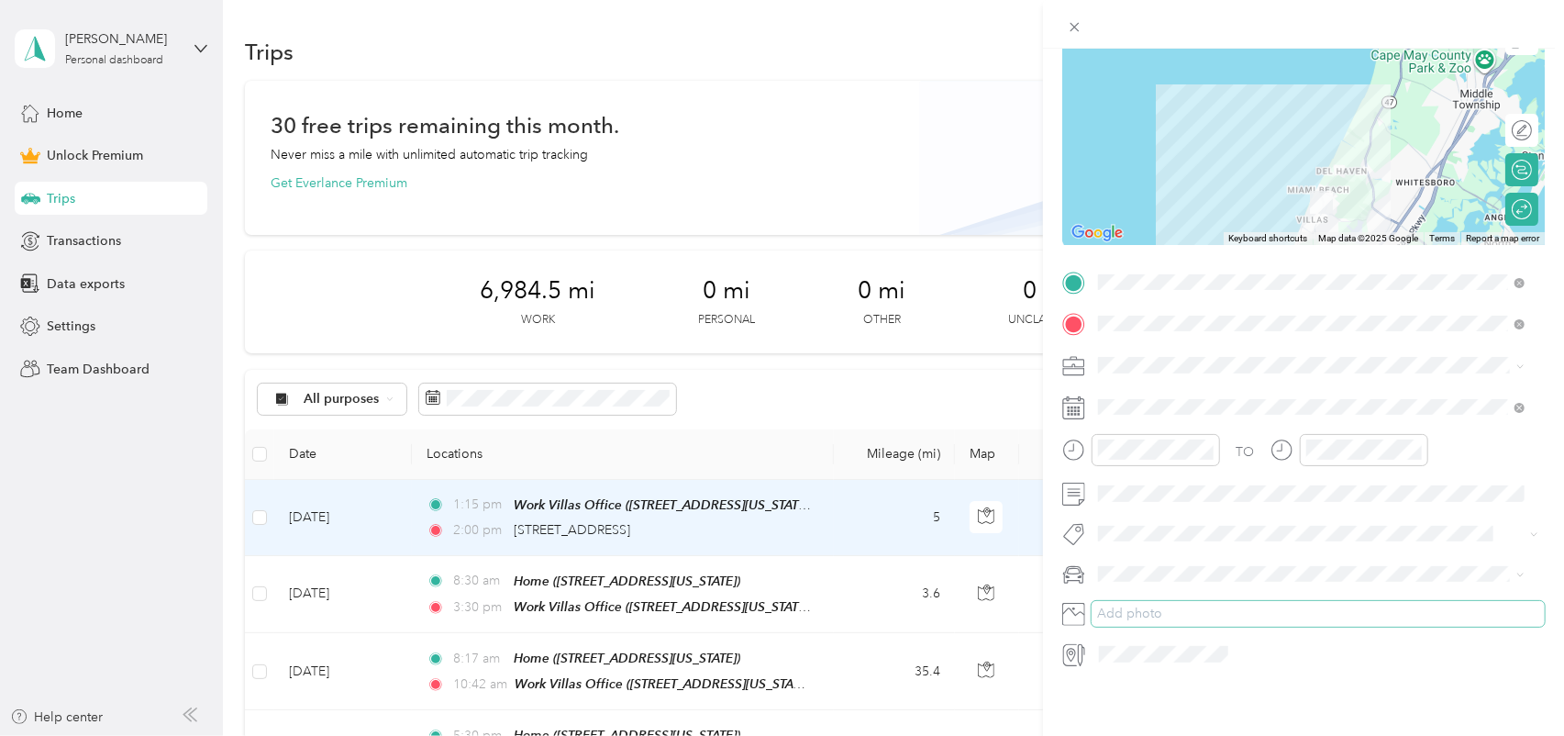
click at [1177, 601] on button "Add photo" at bounding box center [1318, 614] width 453 height 26
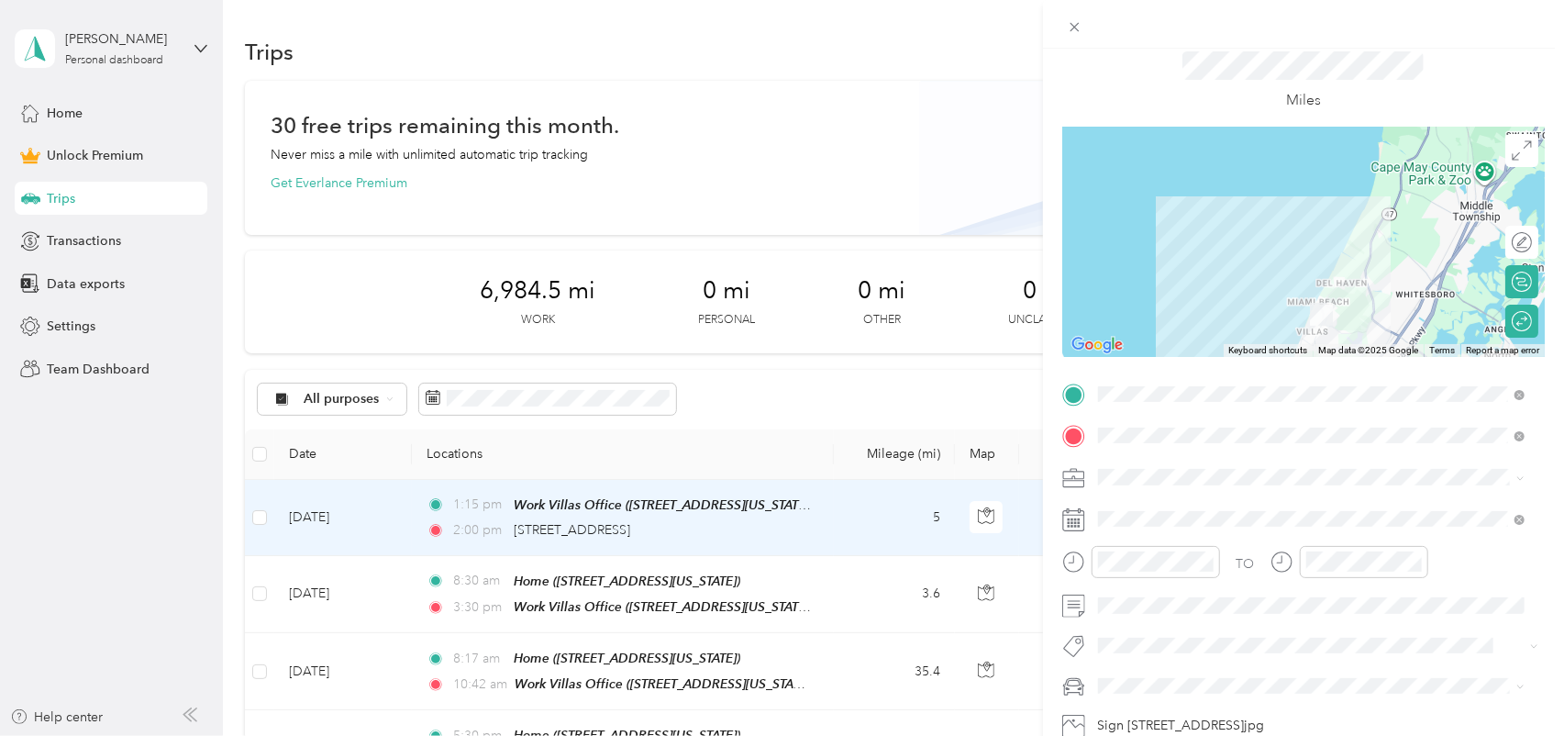
scroll to position [0, 0]
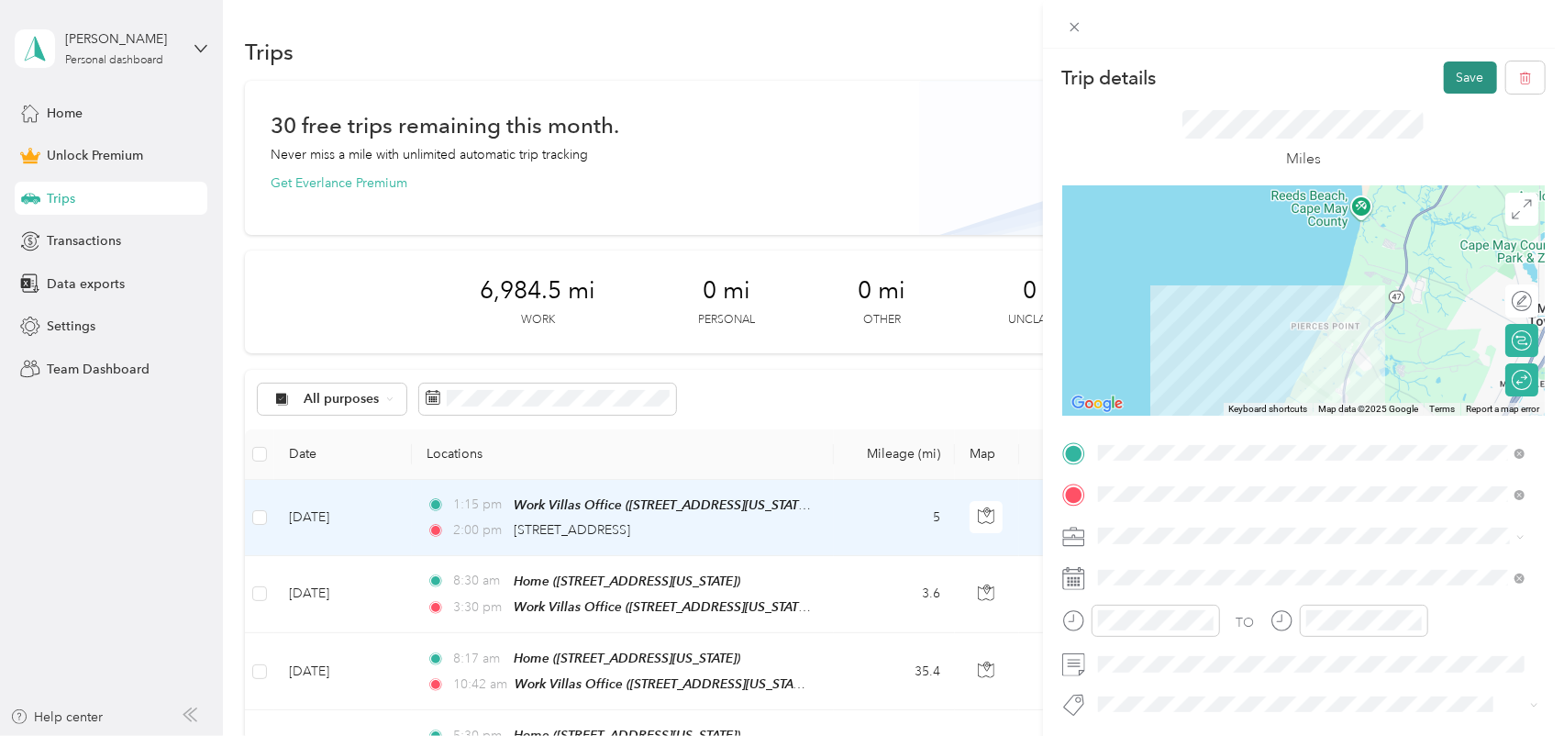
click at [1454, 79] on button "Save" at bounding box center [1470, 77] width 53 height 32
